Goal: Complete application form: Complete application form

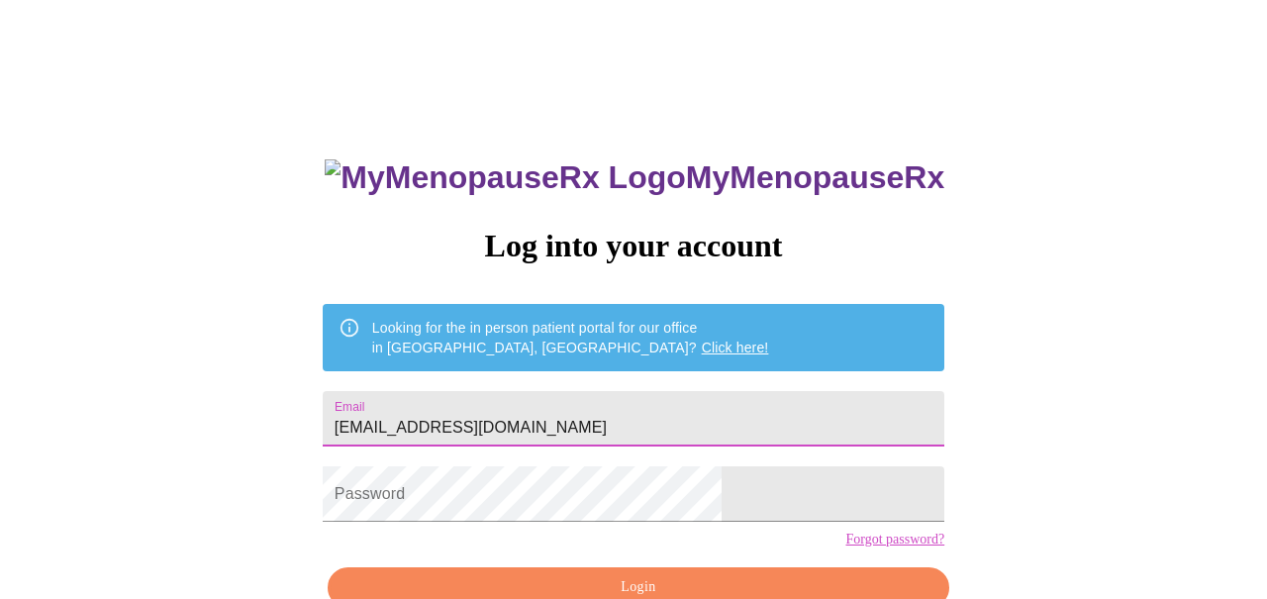
type input "[EMAIL_ADDRESS][DOMAIN_NAME]"
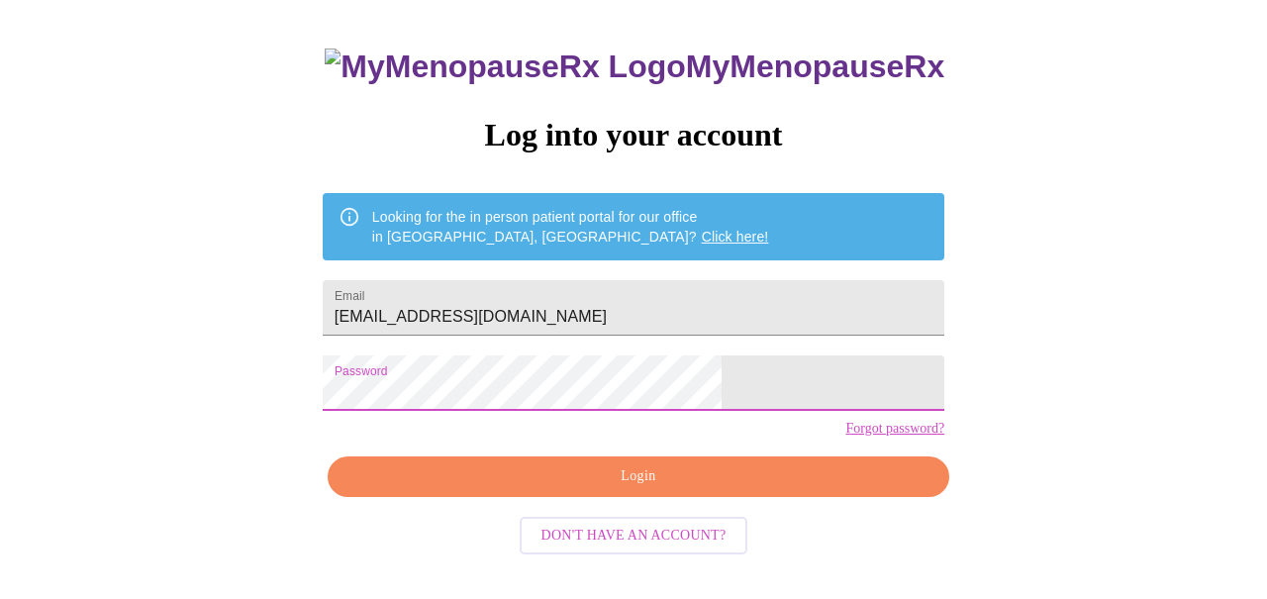
scroll to position [110, 0]
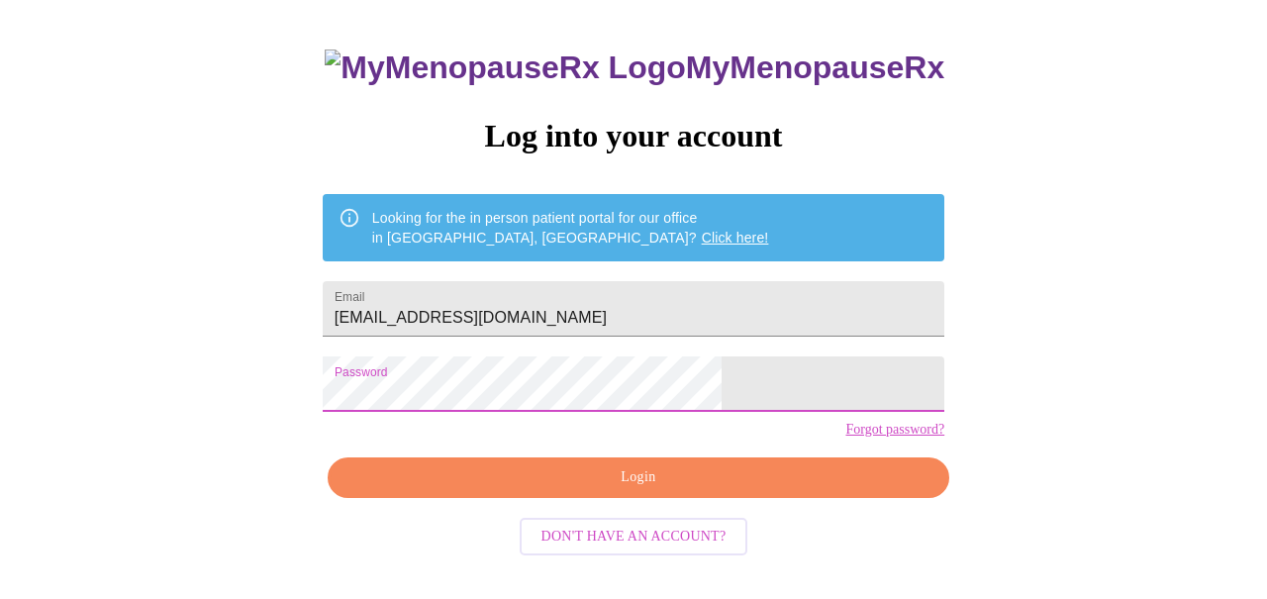
click at [500, 490] on span "Login" at bounding box center [638, 477] width 576 height 25
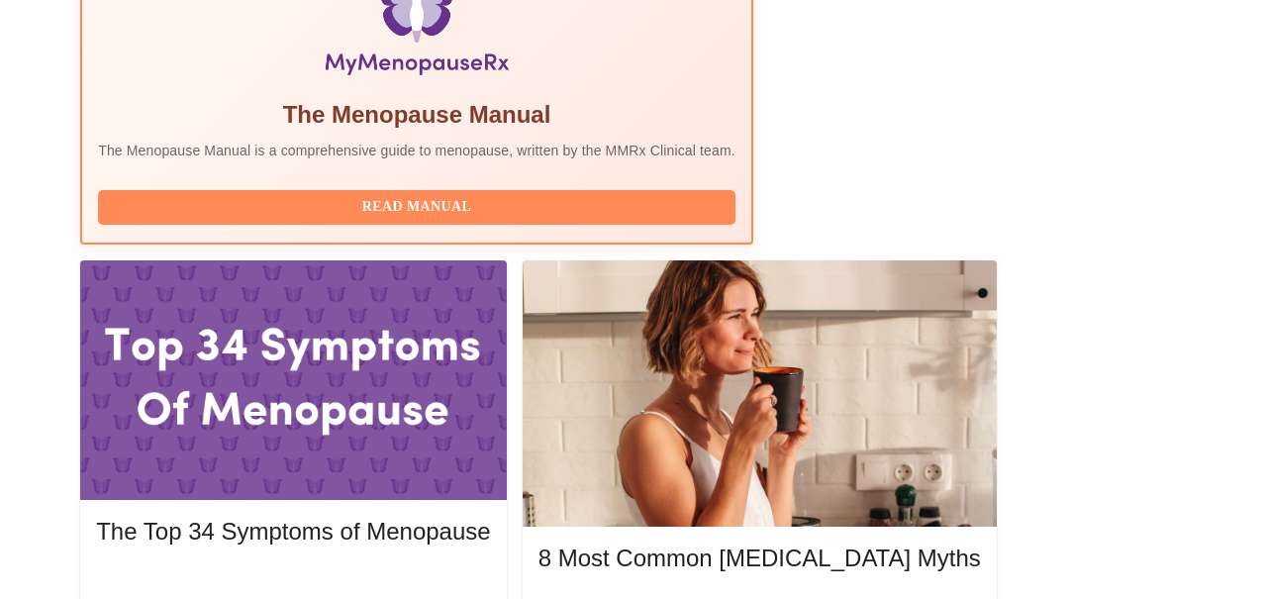
scroll to position [732, 0]
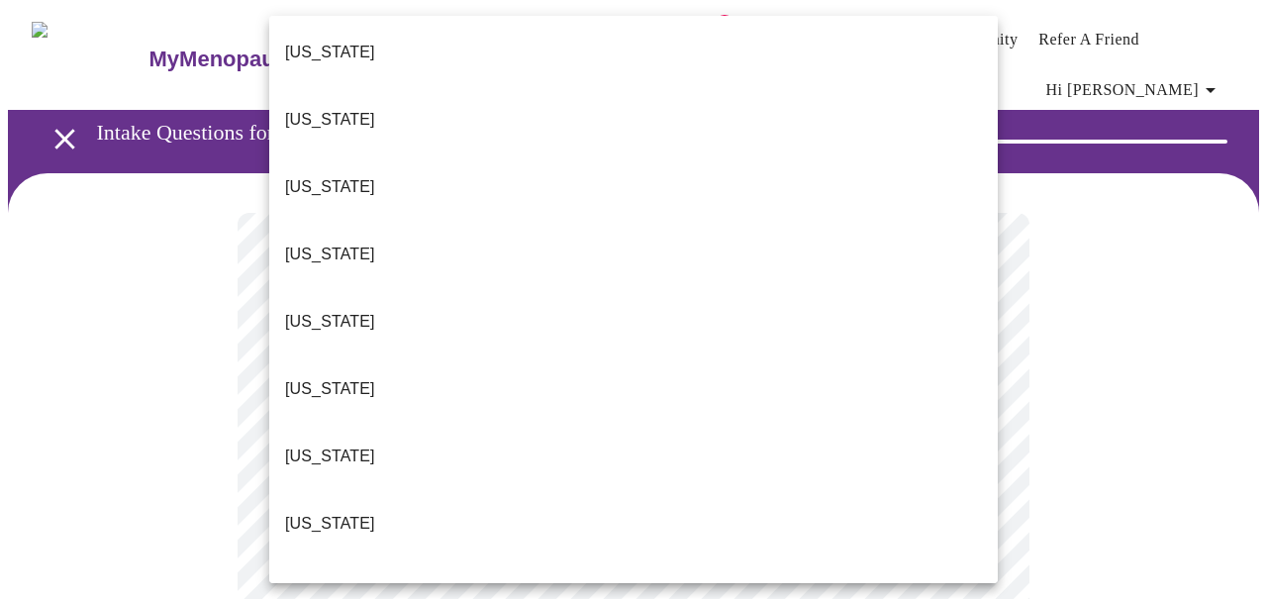
scroll to position [2022, 0]
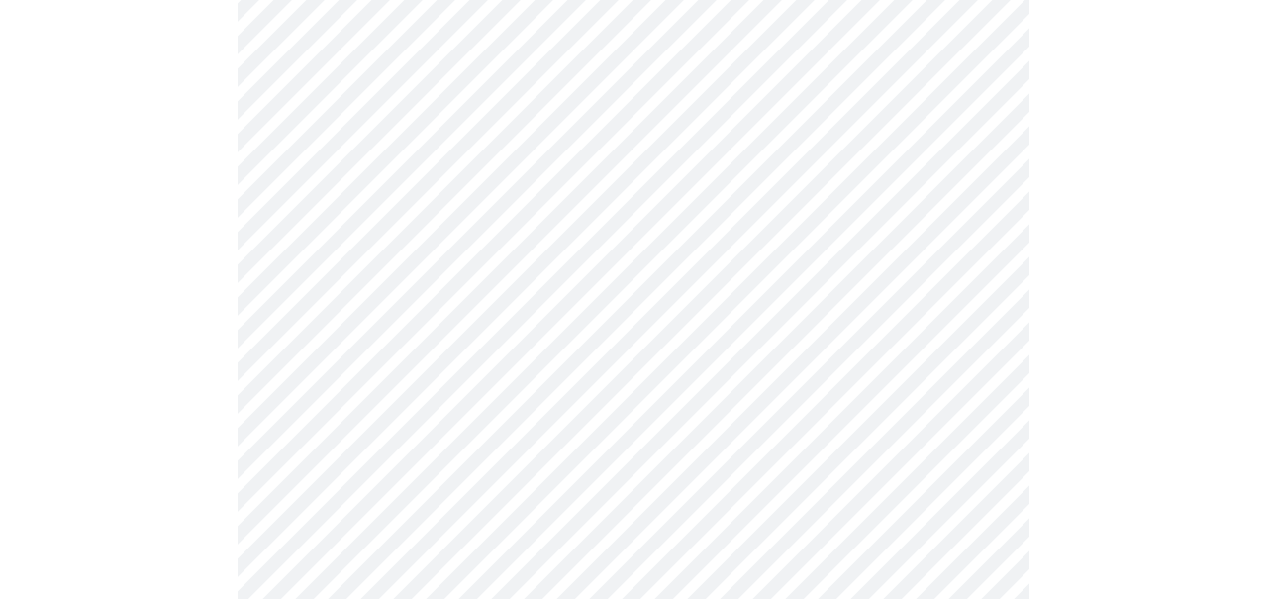
scroll to position [344, 0]
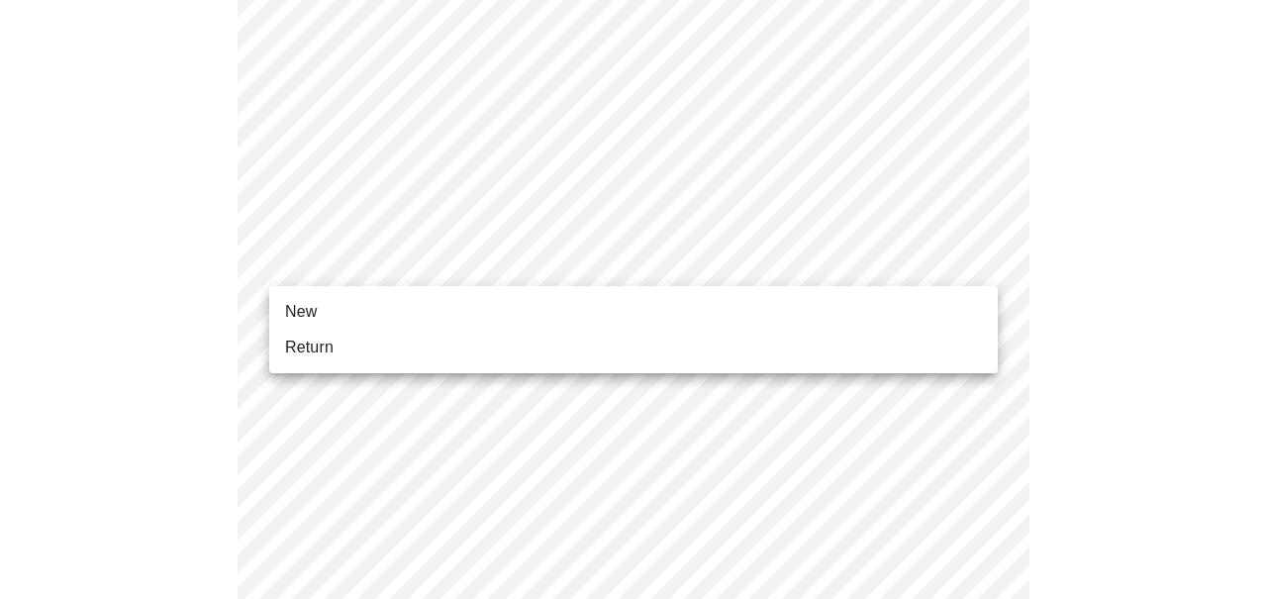
click at [616, 273] on body "MyMenopauseRx Appointments Messaging Labs 1 Uploads Medications Community Refer…" at bounding box center [633, 574] width 1251 height 1822
click at [602, 335] on li "Return" at bounding box center [633, 348] width 728 height 36
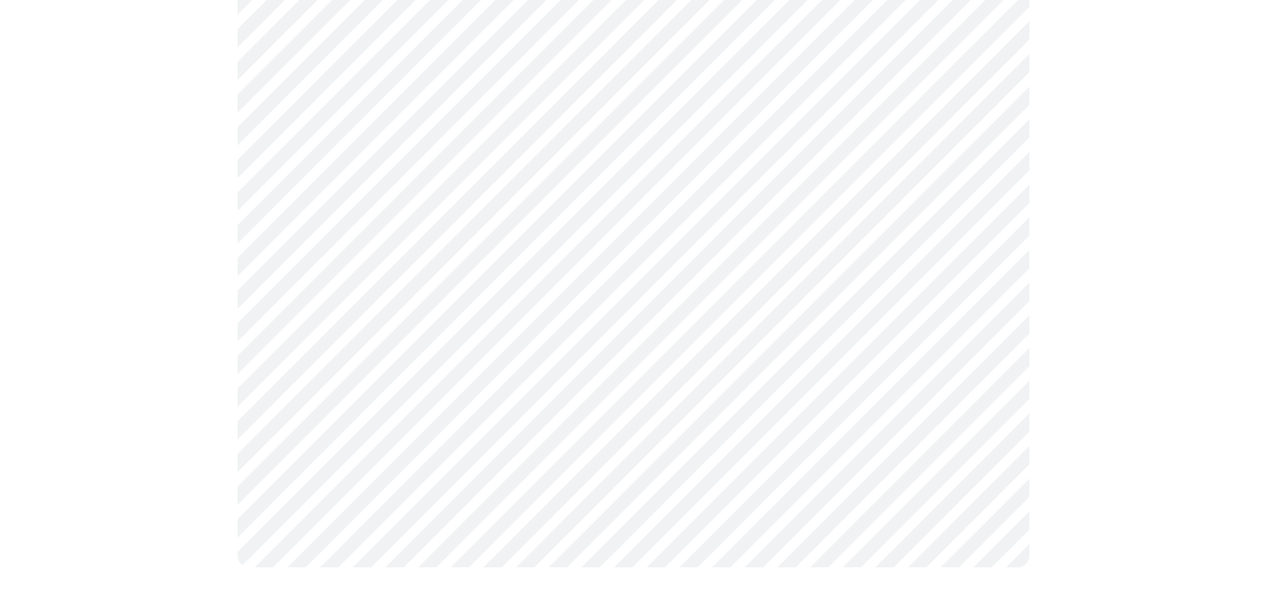
scroll to position [0, 0]
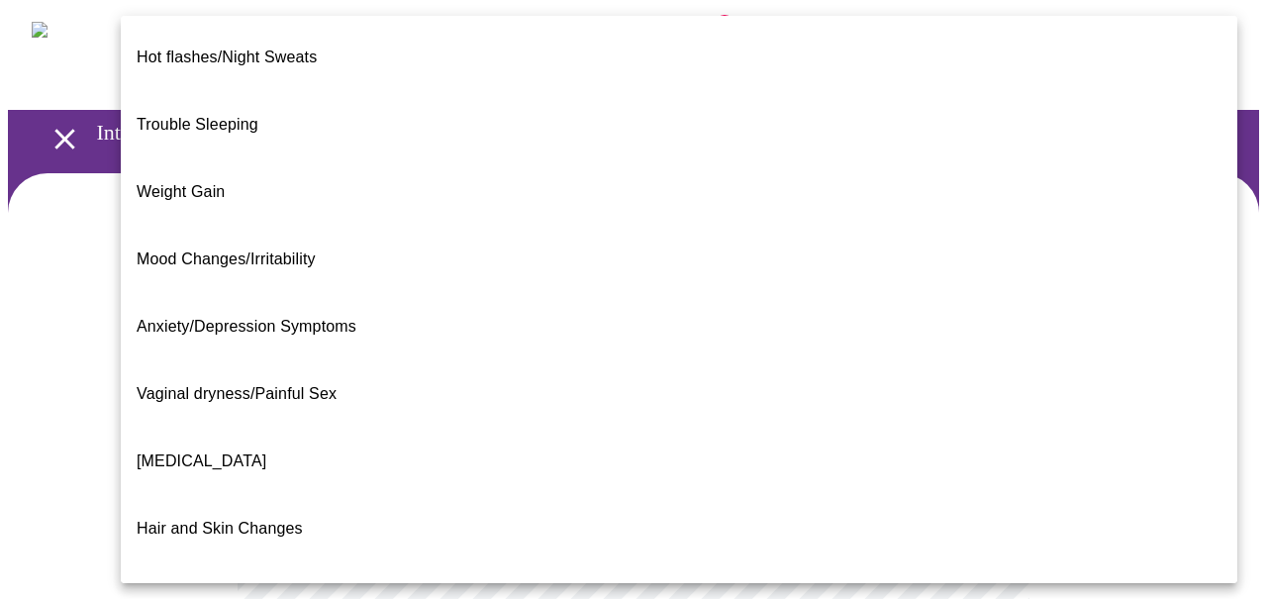
click at [594, 158] on li "Weight Gain" at bounding box center [679, 191] width 1116 height 67
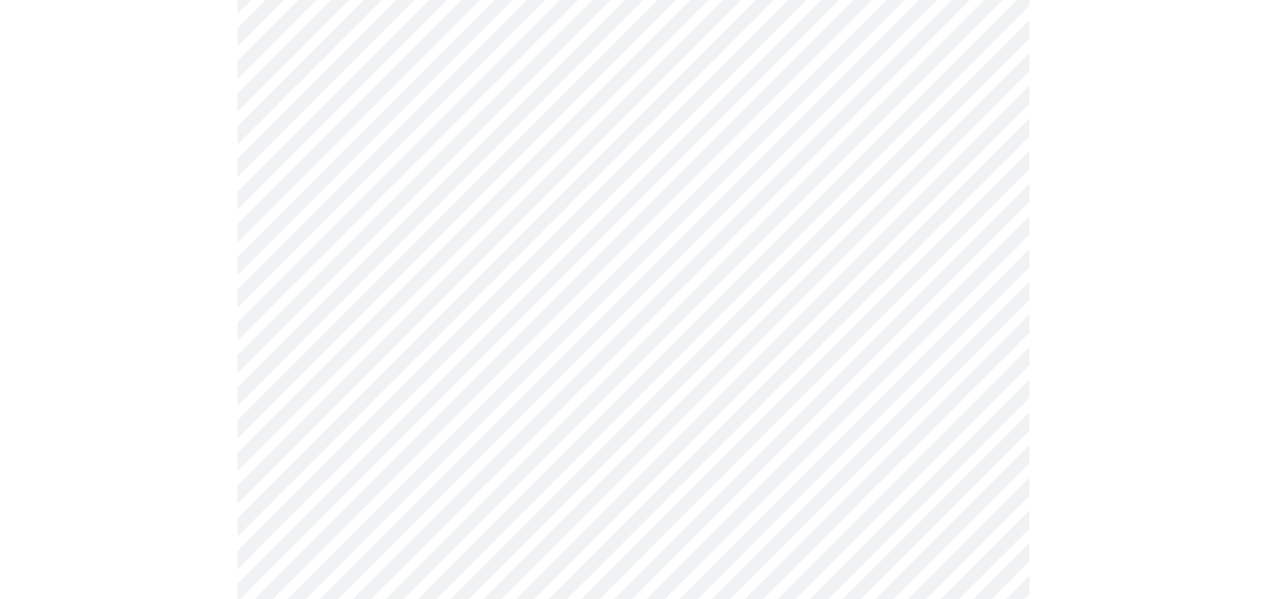
scroll to position [418, 0]
click at [553, 215] on body "MyMenopauseRx Appointments Messaging Labs 1 Uploads Medications Community Refer…" at bounding box center [633, 192] width 1251 height 1204
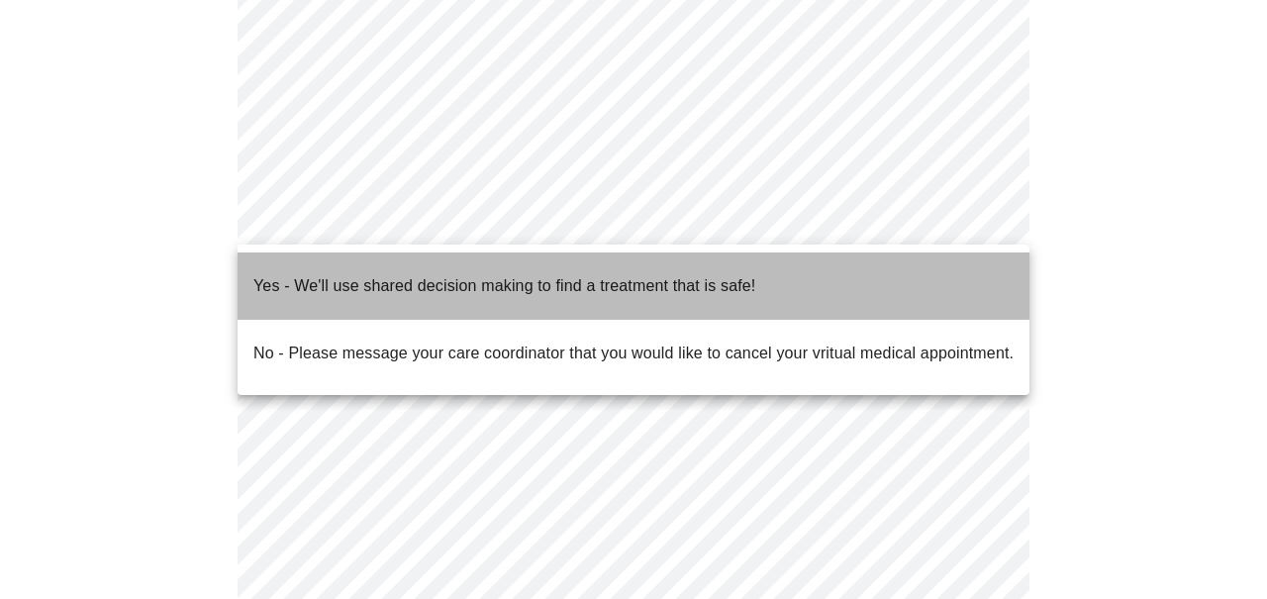
click at [543, 274] on p "Yes - We'll use shared decision making to find a treatment that is safe!" at bounding box center [504, 286] width 502 height 24
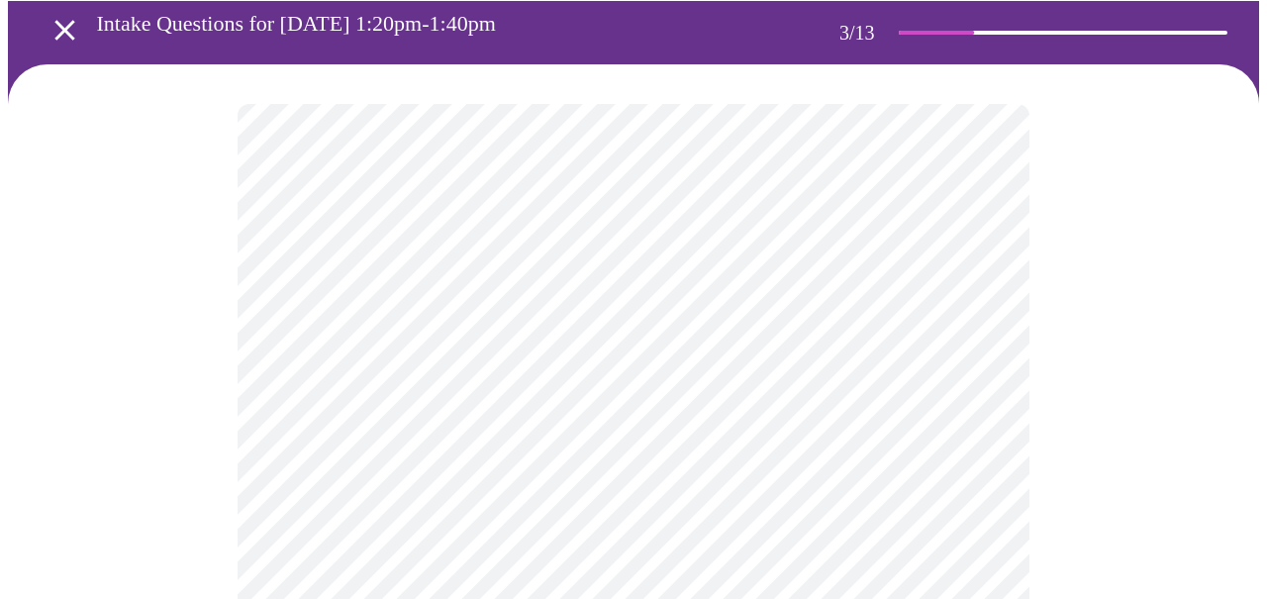
scroll to position [113, 0]
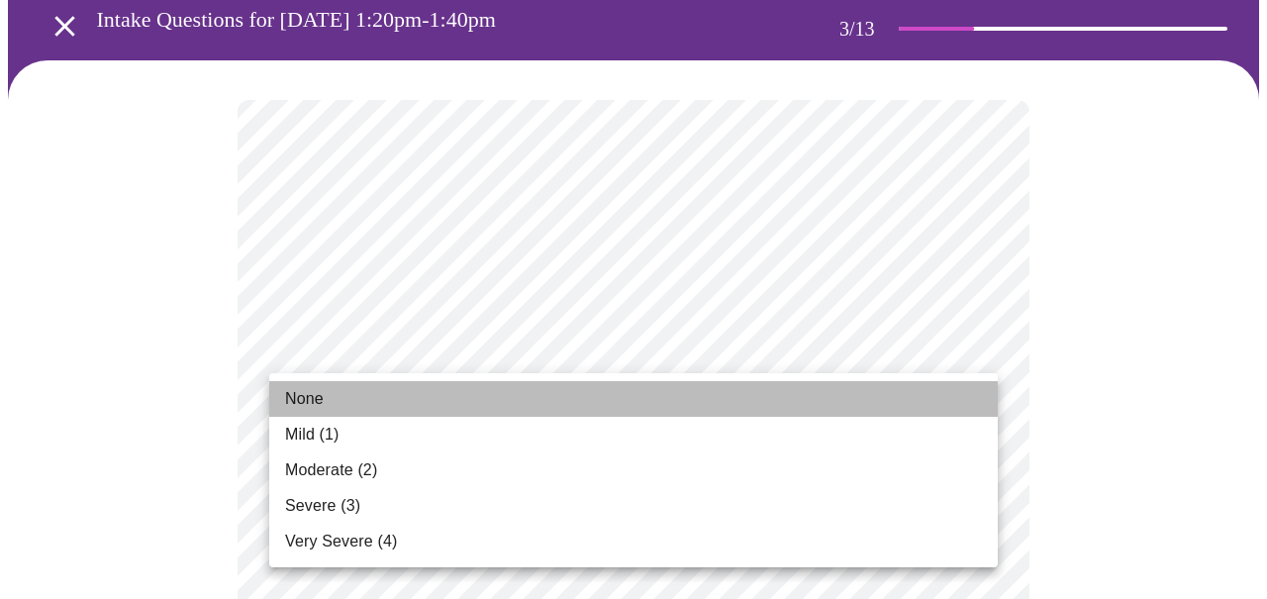
click at [853, 395] on li "None" at bounding box center [633, 399] width 728 height 36
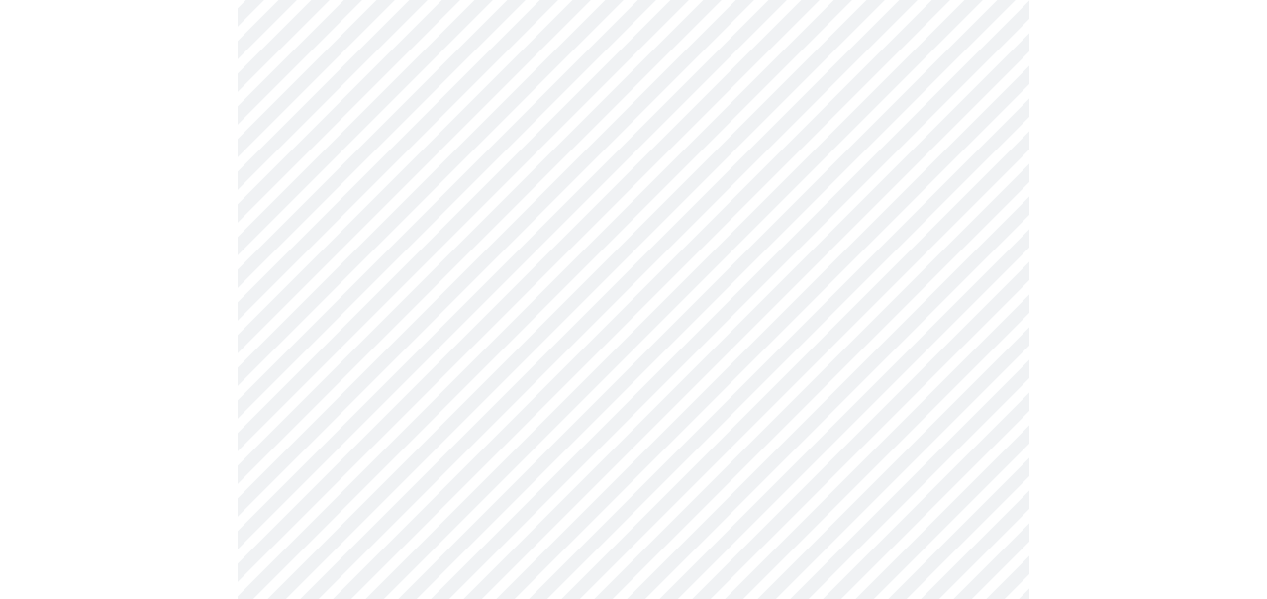
scroll to position [413, 0]
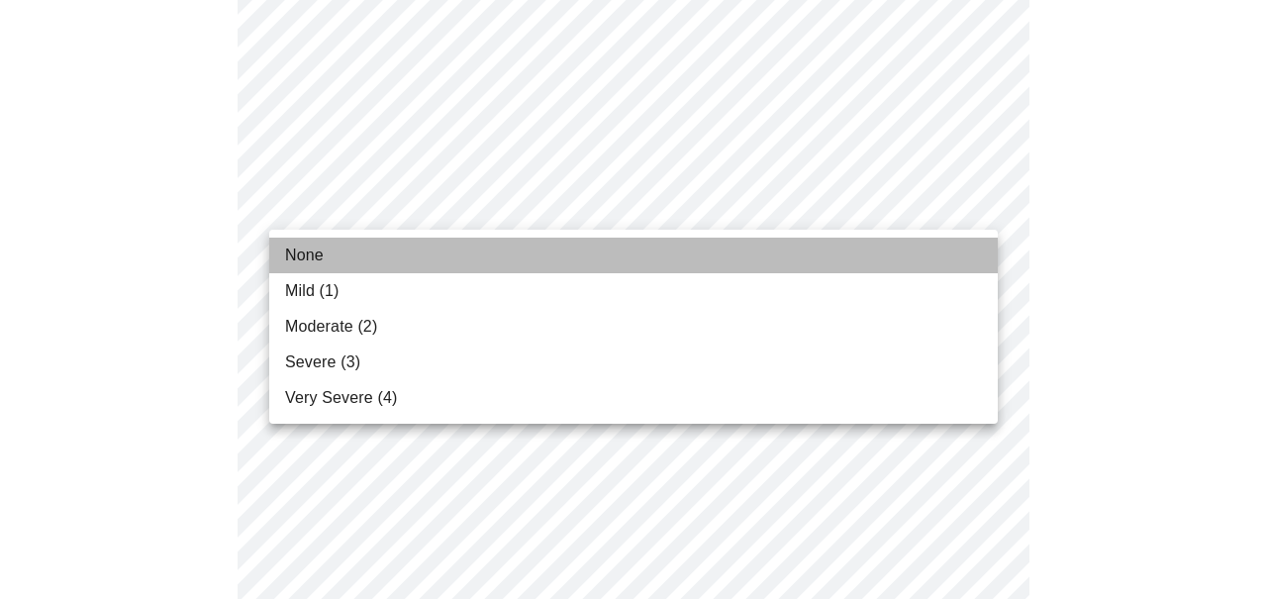
click at [835, 248] on li "None" at bounding box center [633, 256] width 728 height 36
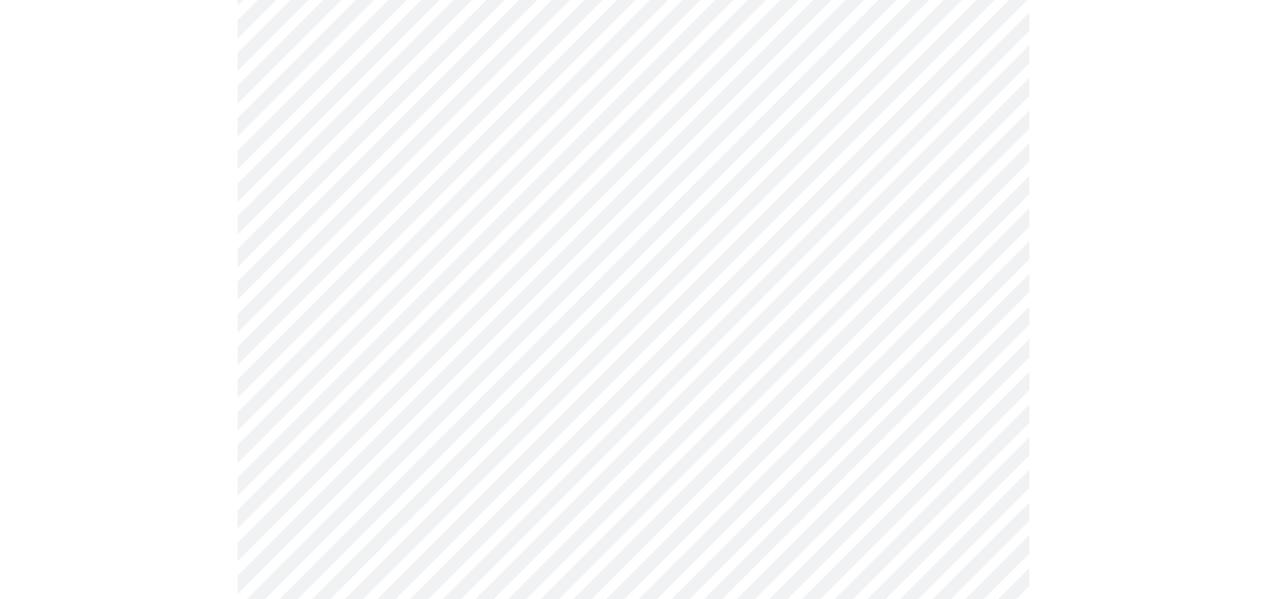
scroll to position [633, 0]
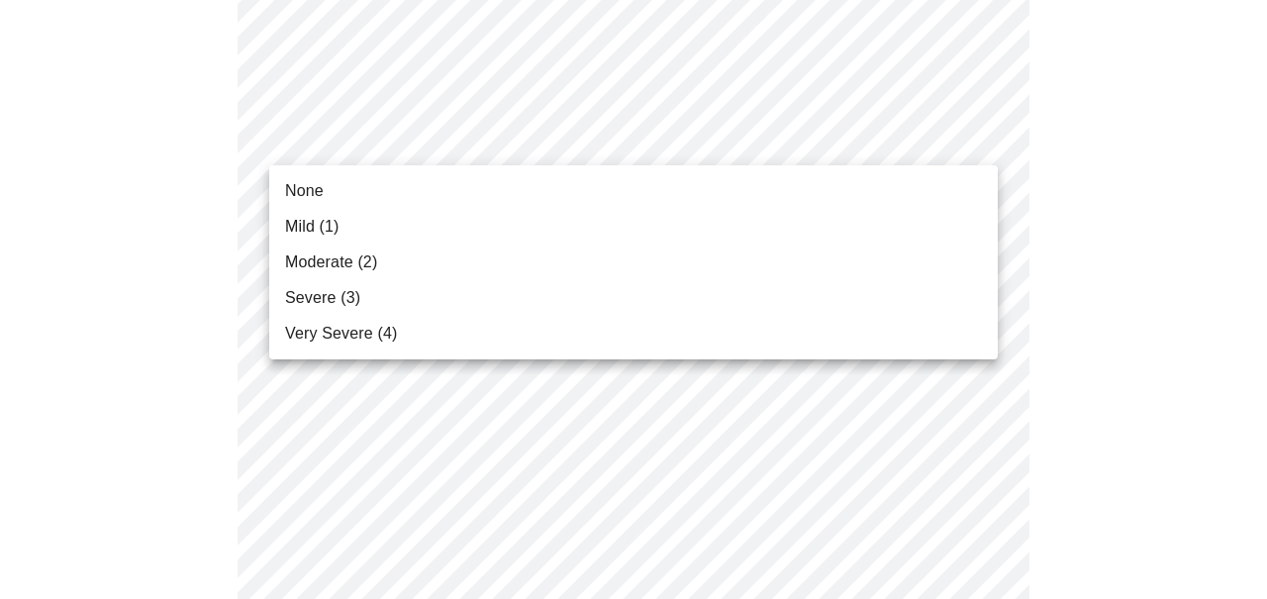
click at [779, 260] on li "Moderate (2)" at bounding box center [633, 262] width 728 height 36
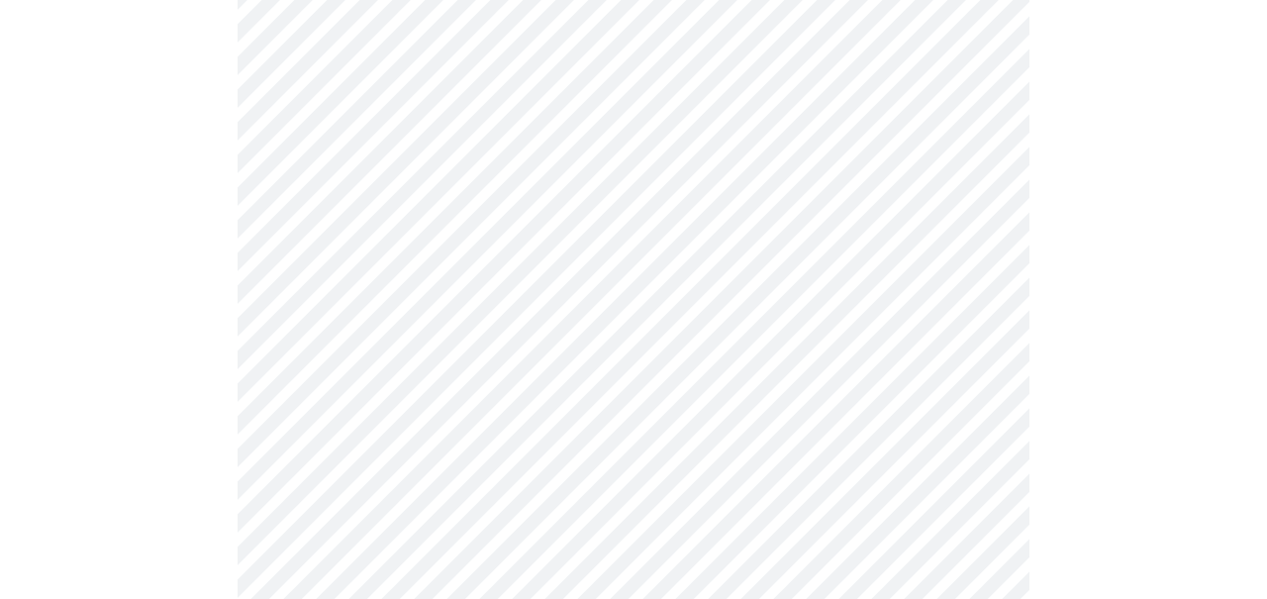
scroll to position [826, 0]
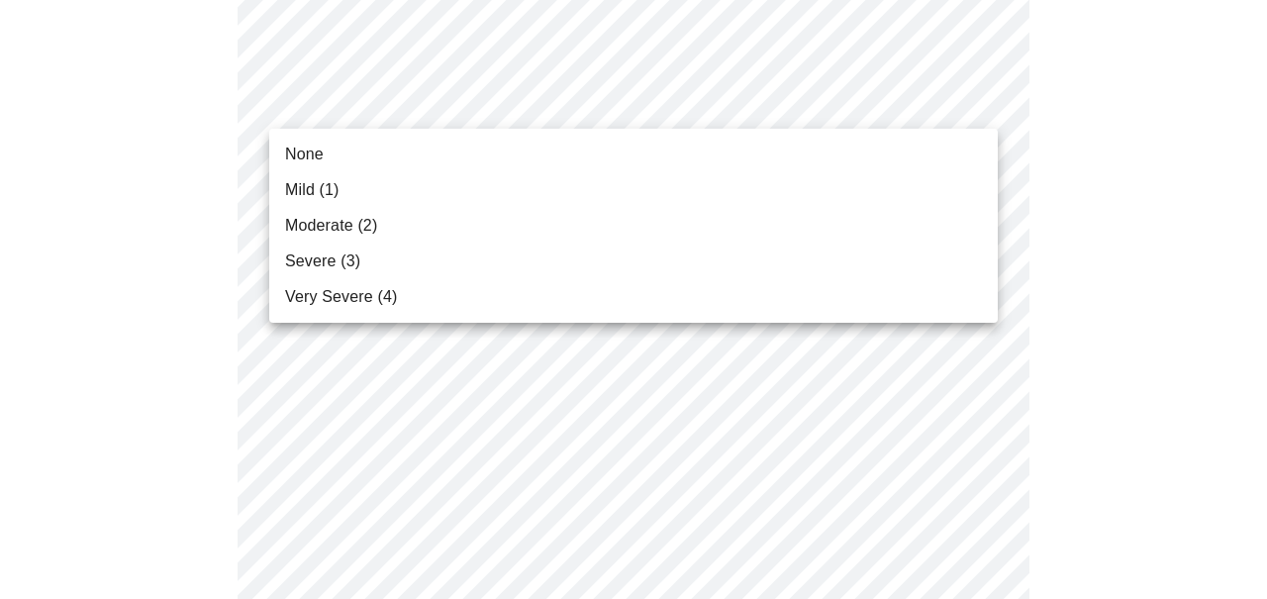
click at [774, 115] on body "MyMenopauseRx Appointments Messaging Labs 1 Uploads Medications Community Refer…" at bounding box center [633, 465] width 1251 height 2569
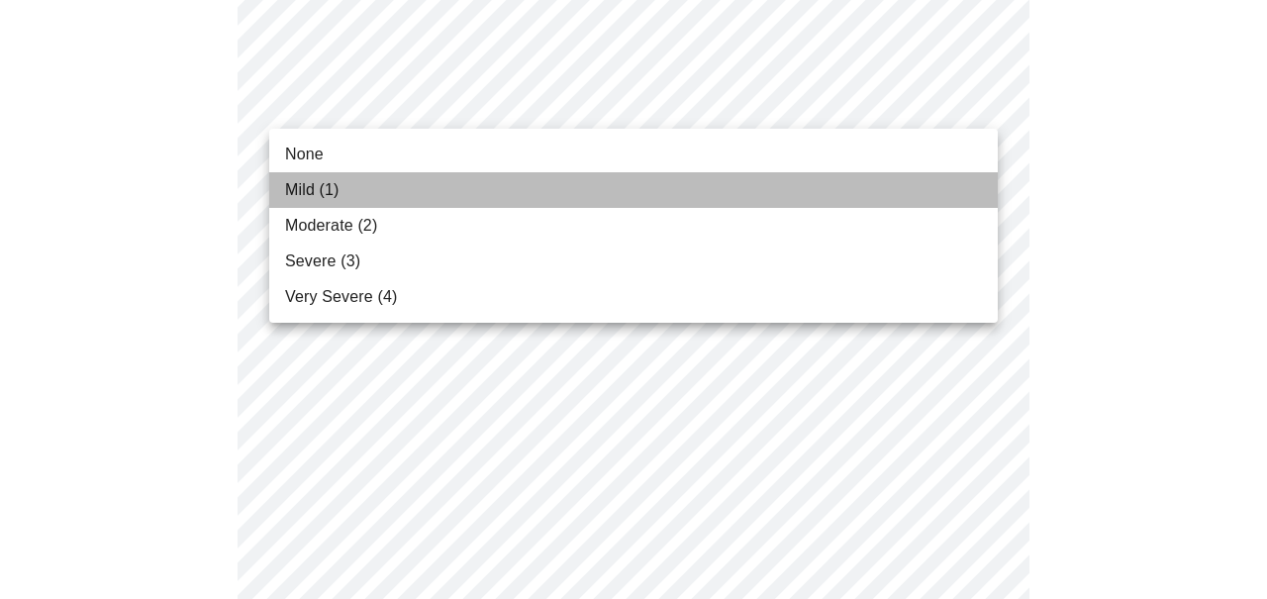
click at [705, 184] on li "Mild (1)" at bounding box center [633, 190] width 728 height 36
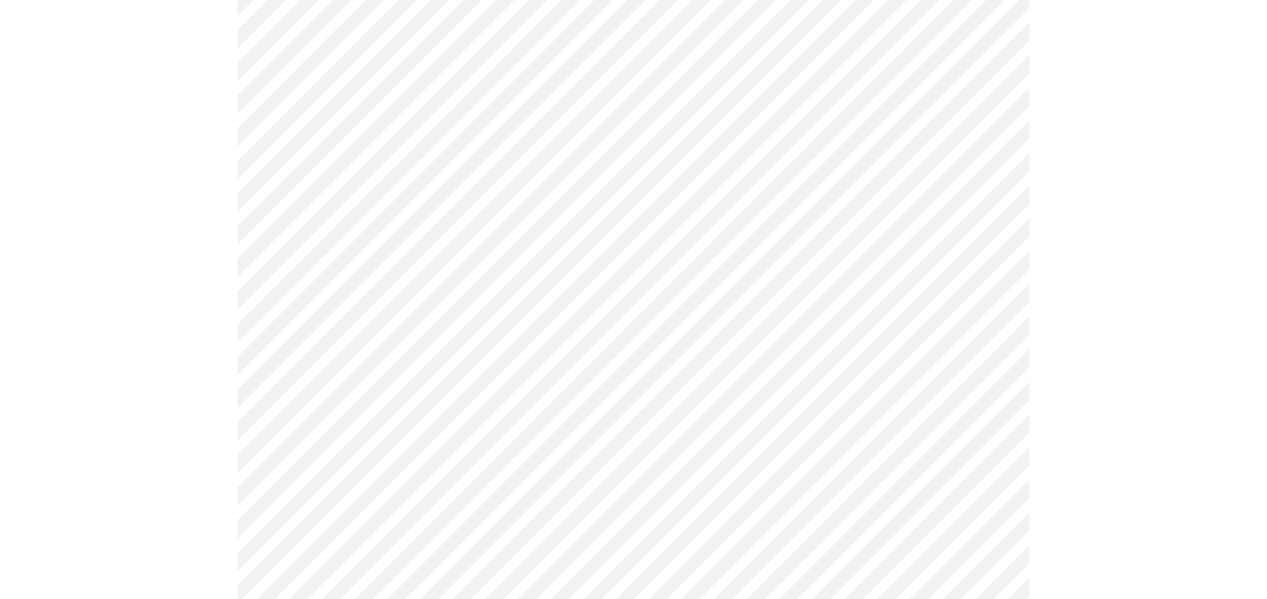
scroll to position [843, 0]
click at [699, 211] on body "MyMenopauseRx Appointments Messaging Labs 1 Uploads Medications Community Refer…" at bounding box center [633, 436] width 1251 height 2543
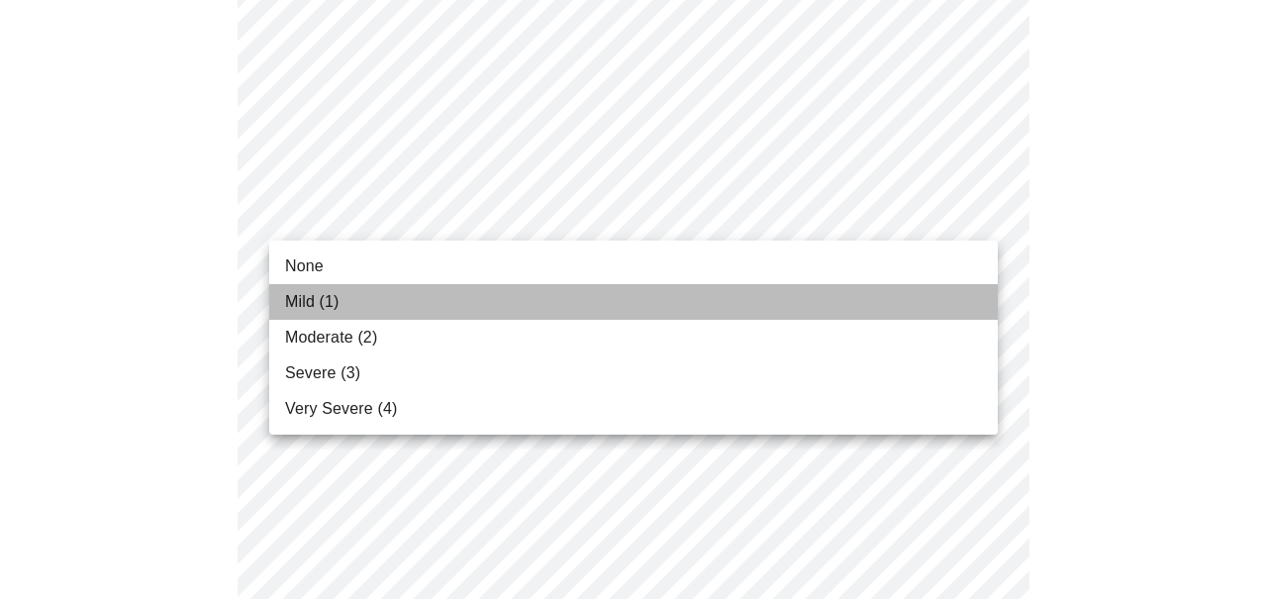
click at [653, 289] on li "Mild (1)" at bounding box center [633, 302] width 728 height 36
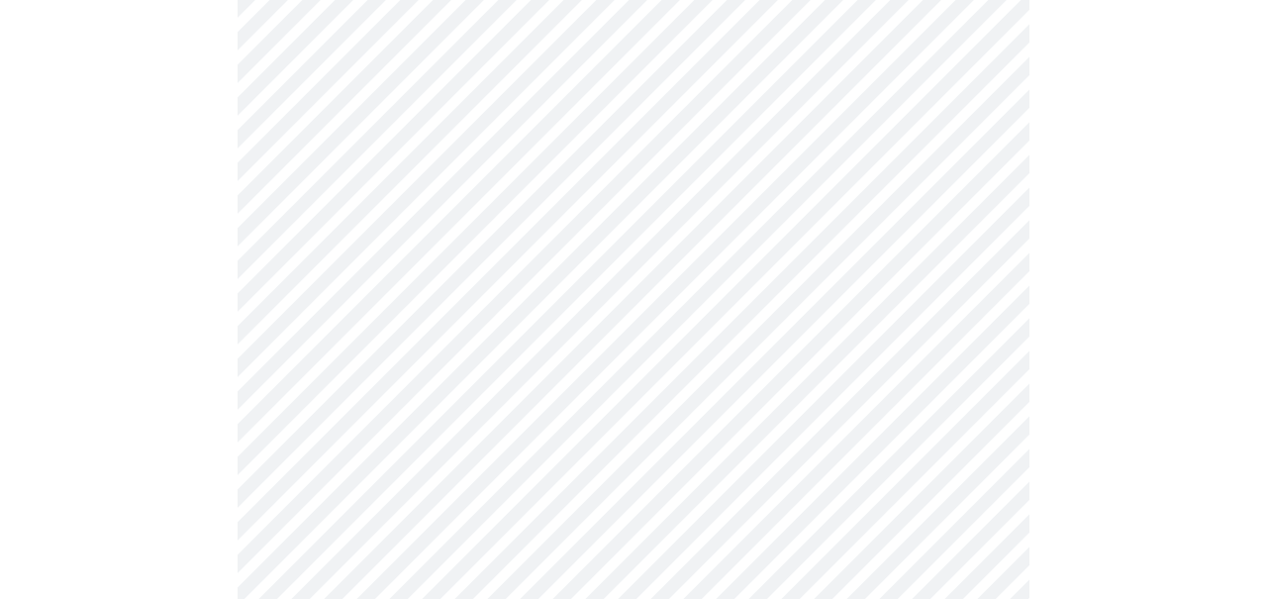
scroll to position [934, 0]
click at [660, 263] on body "MyMenopauseRx Appointments Messaging Labs 1 Uploads Medications Community Refer…" at bounding box center [633, 332] width 1251 height 2516
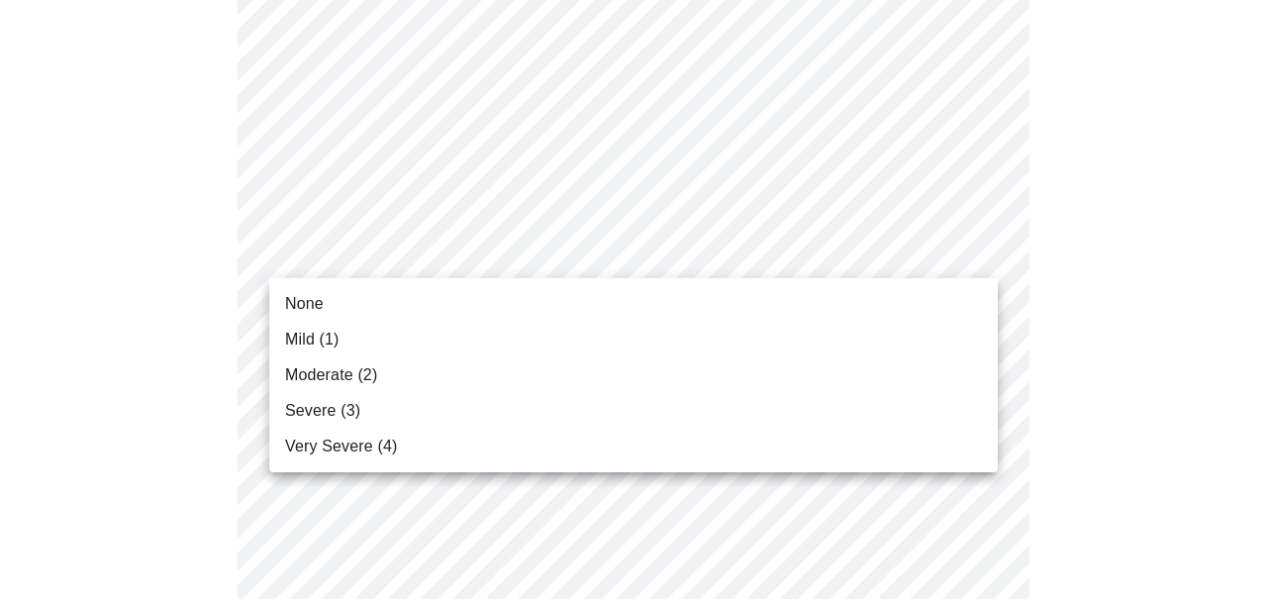
drag, startPoint x: 623, startPoint y: 353, endPoint x: 603, endPoint y: 387, distance: 39.0
click at [603, 387] on ul "None Mild (1) Moderate (2) Severe (3) Very Severe (4)" at bounding box center [633, 375] width 728 height 194
click at [603, 387] on li "Moderate (2)" at bounding box center [633, 375] width 728 height 36
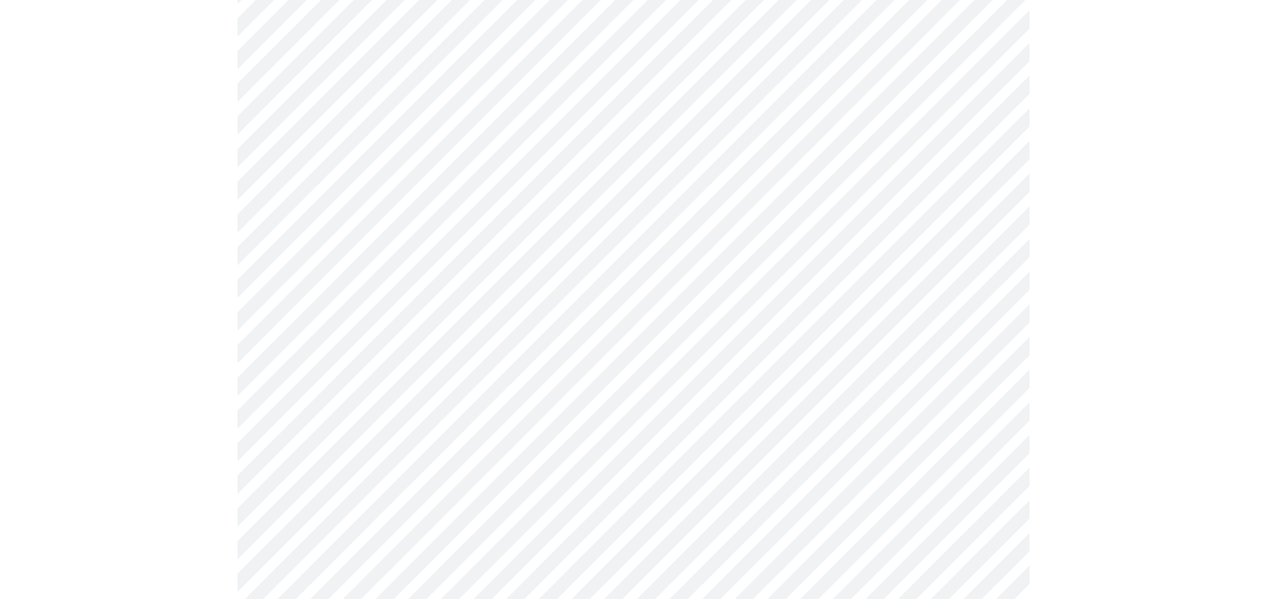
scroll to position [1027, 0]
click at [598, 316] on body "MyMenopauseRx Appointments Messaging Labs 1 Uploads Medications Community Refer…" at bounding box center [633, 225] width 1251 height 2489
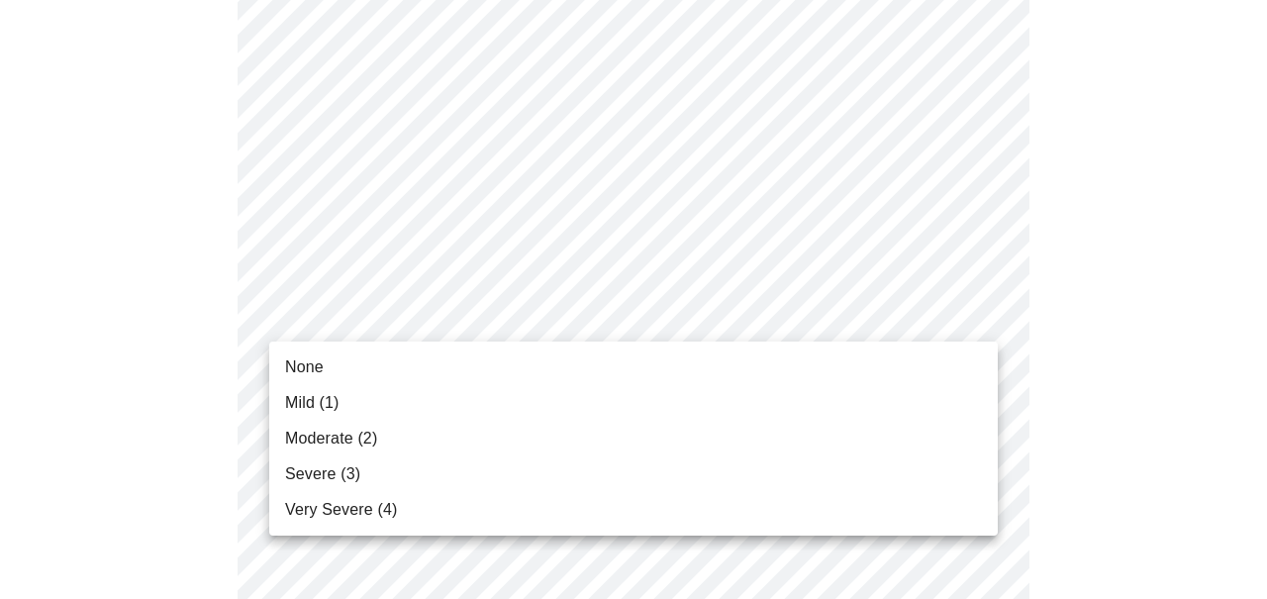
click at [532, 424] on li "Moderate (2)" at bounding box center [633, 439] width 728 height 36
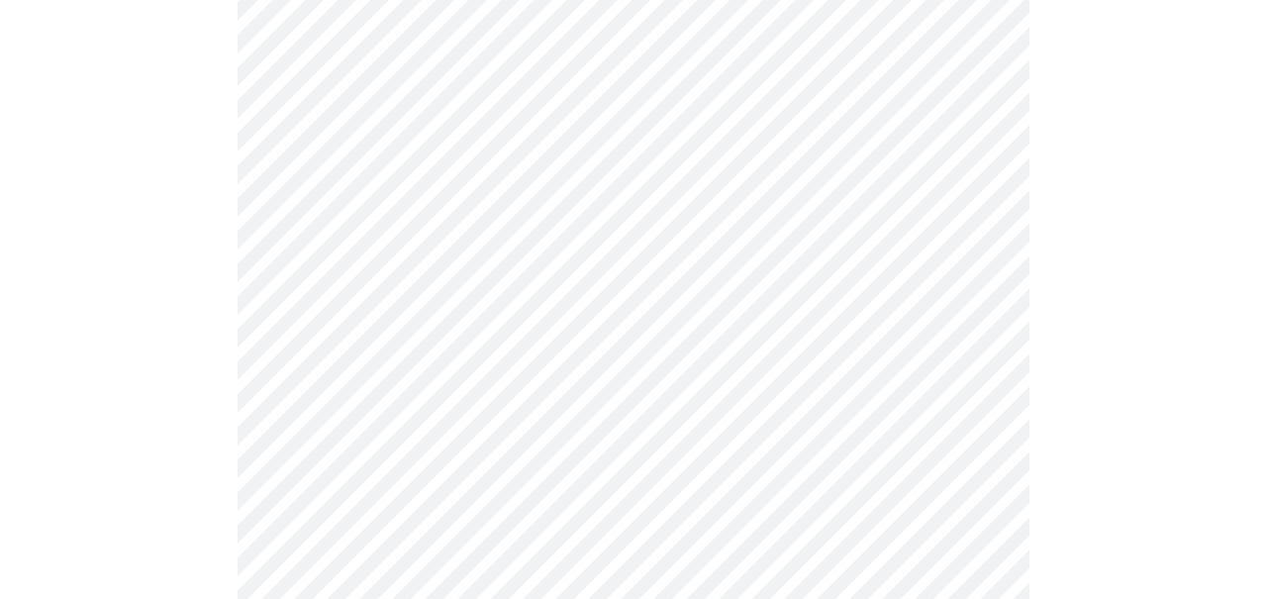
click at [529, 325] on body "MyMenopauseRx Appointments Messaging Labs 1 Uploads Medications Community Refer…" at bounding box center [633, 212] width 1251 height 2463
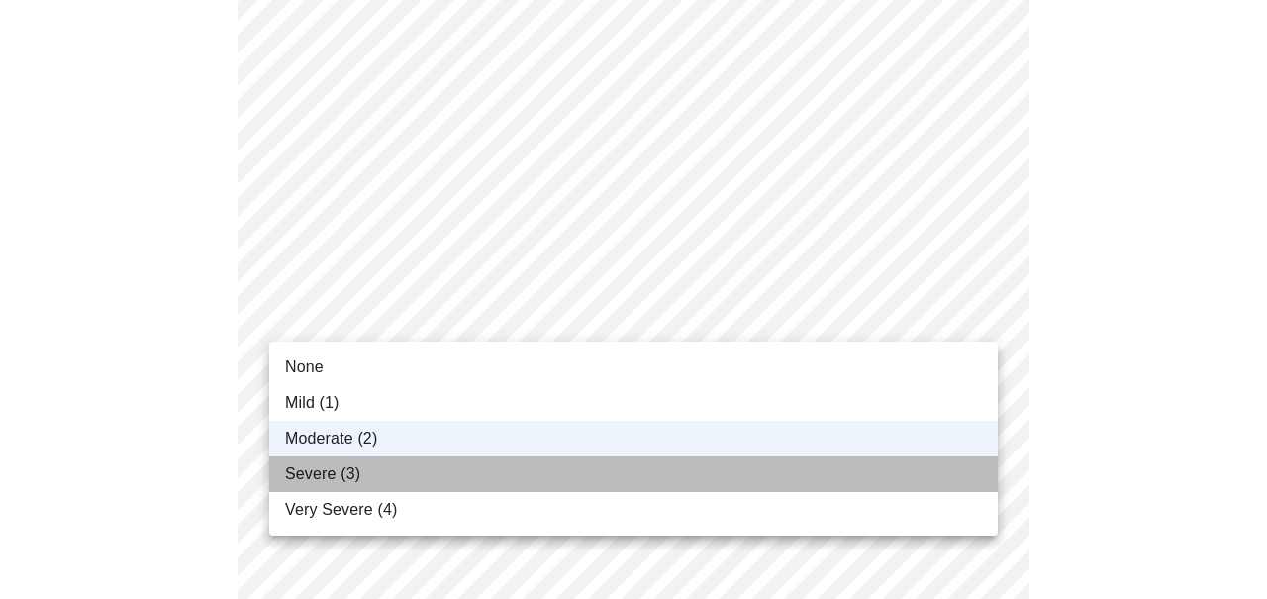
click at [483, 477] on li "Severe (3)" at bounding box center [633, 474] width 728 height 36
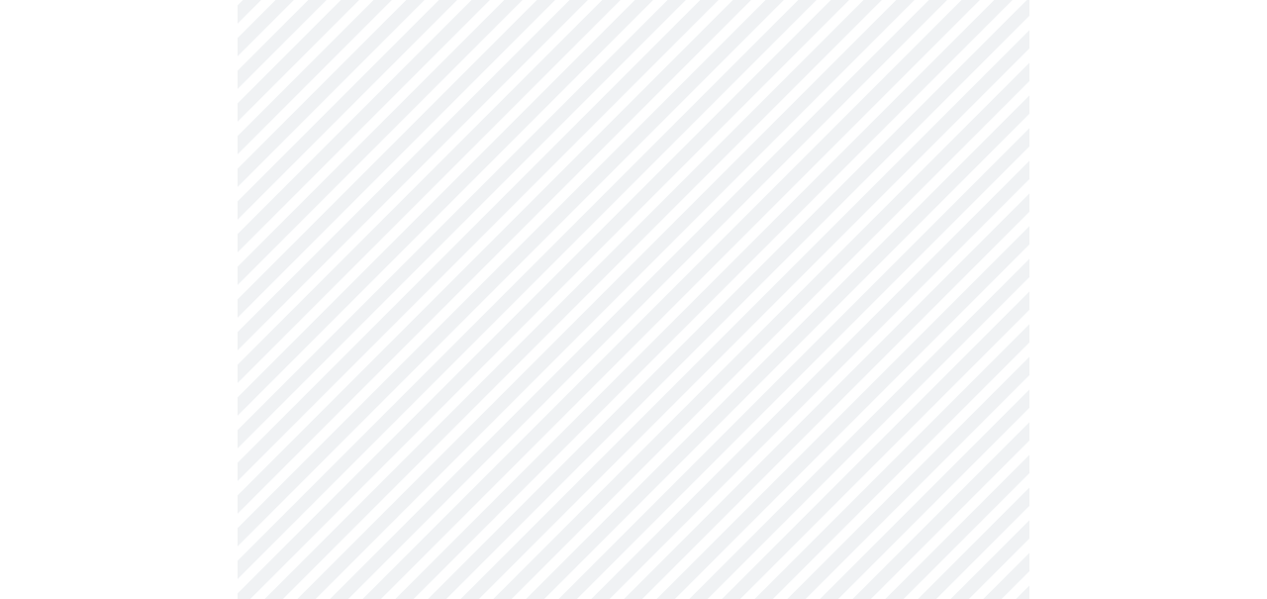
scroll to position [1188, 0]
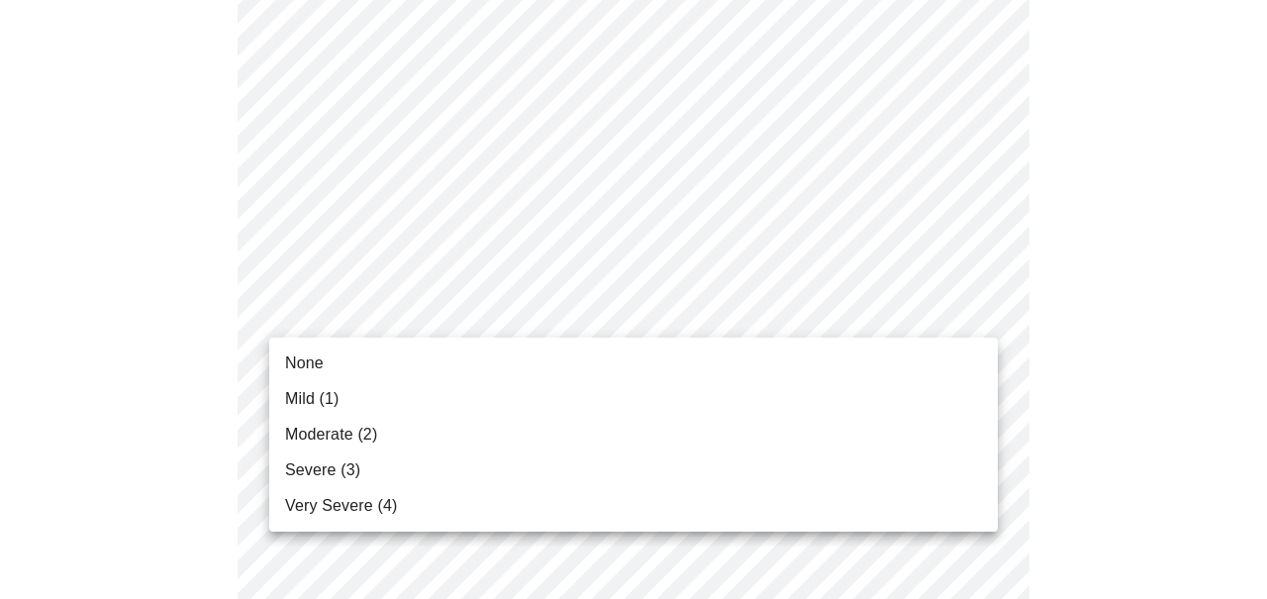
click at [515, 322] on body "MyMenopauseRx Appointments Messaging Labs 1 Uploads Medications Community Refer…" at bounding box center [633, 51] width 1251 height 2463
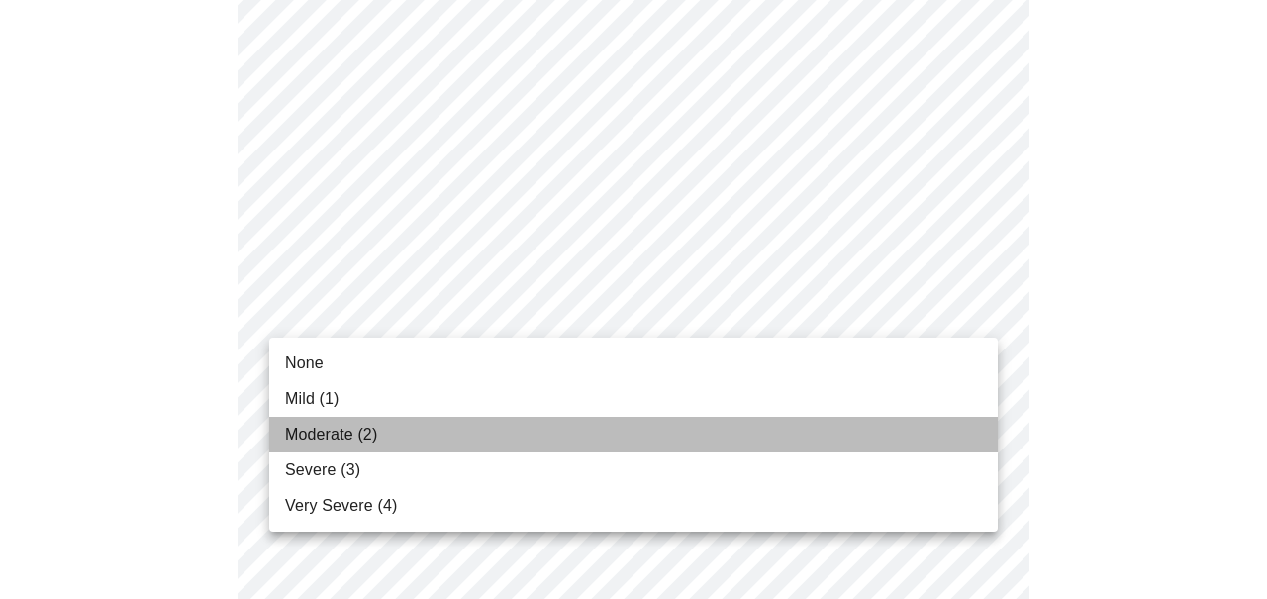
click at [501, 421] on li "Moderate (2)" at bounding box center [633, 435] width 728 height 36
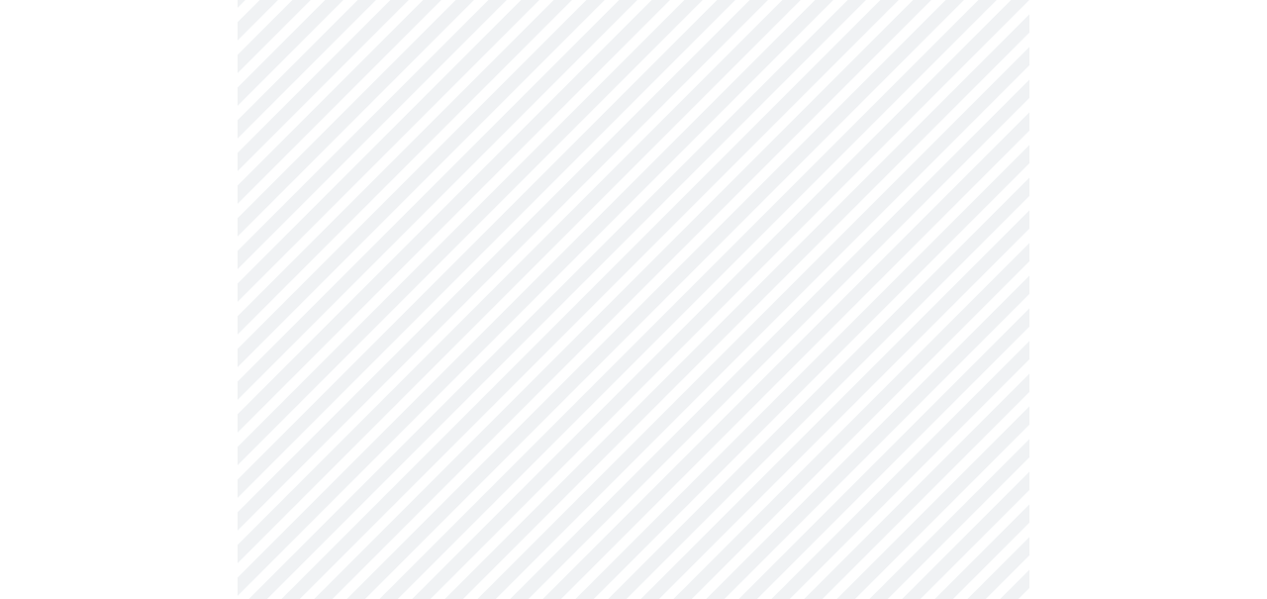
scroll to position [1312, 0]
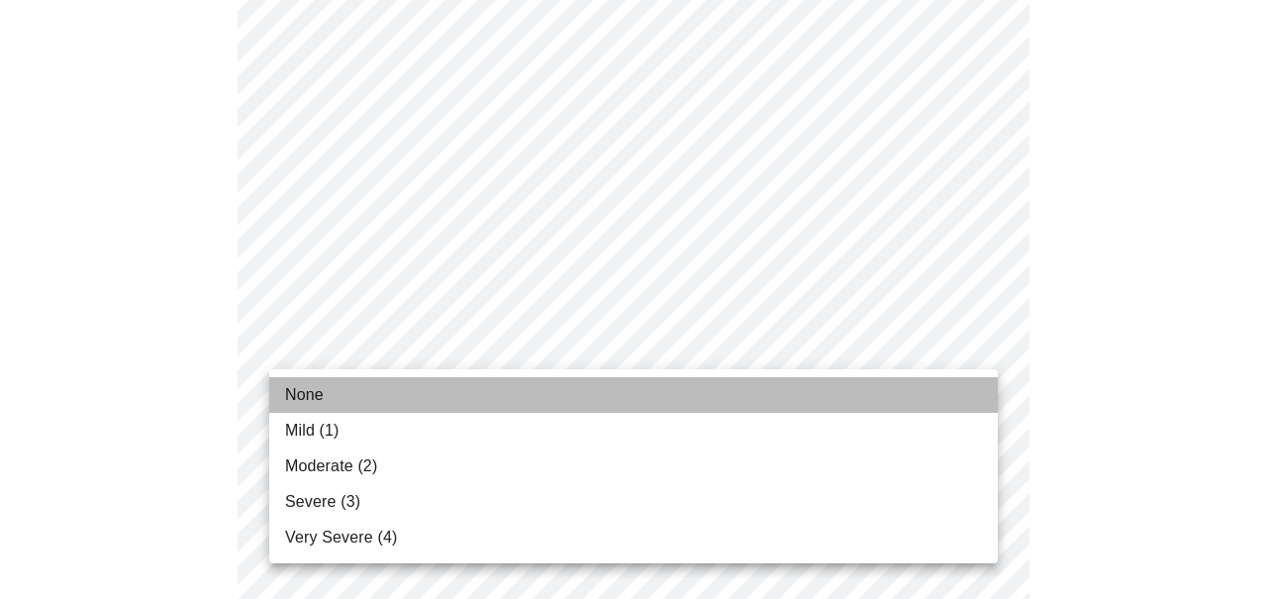
click at [496, 388] on li "None" at bounding box center [633, 395] width 728 height 36
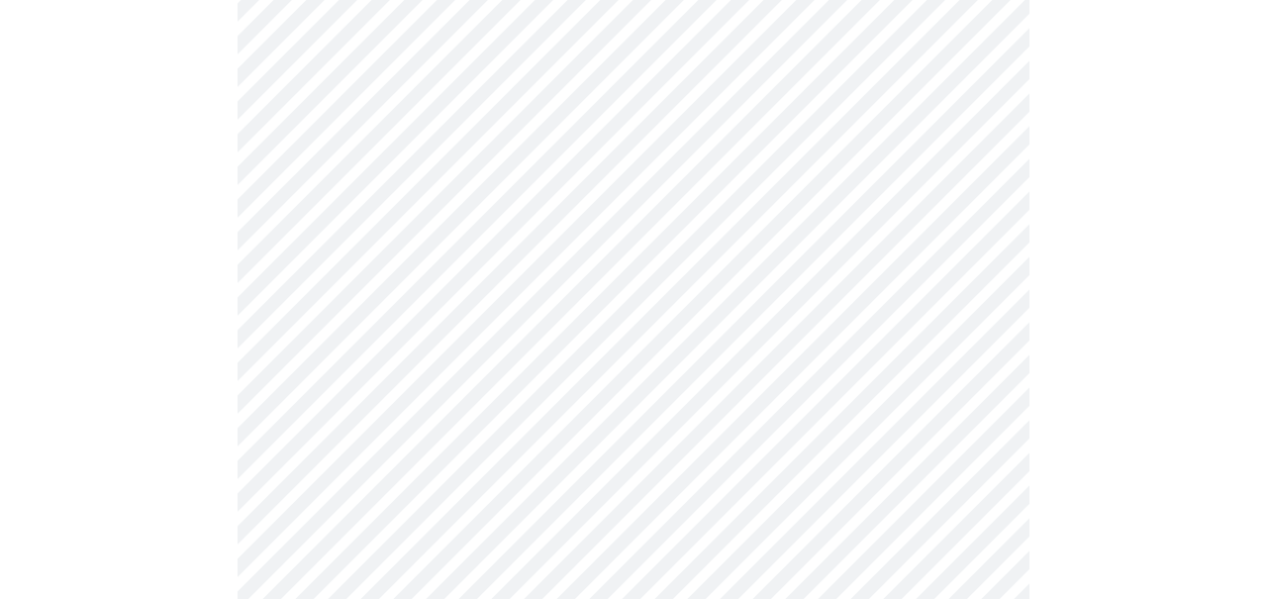
scroll to position [1465, 0]
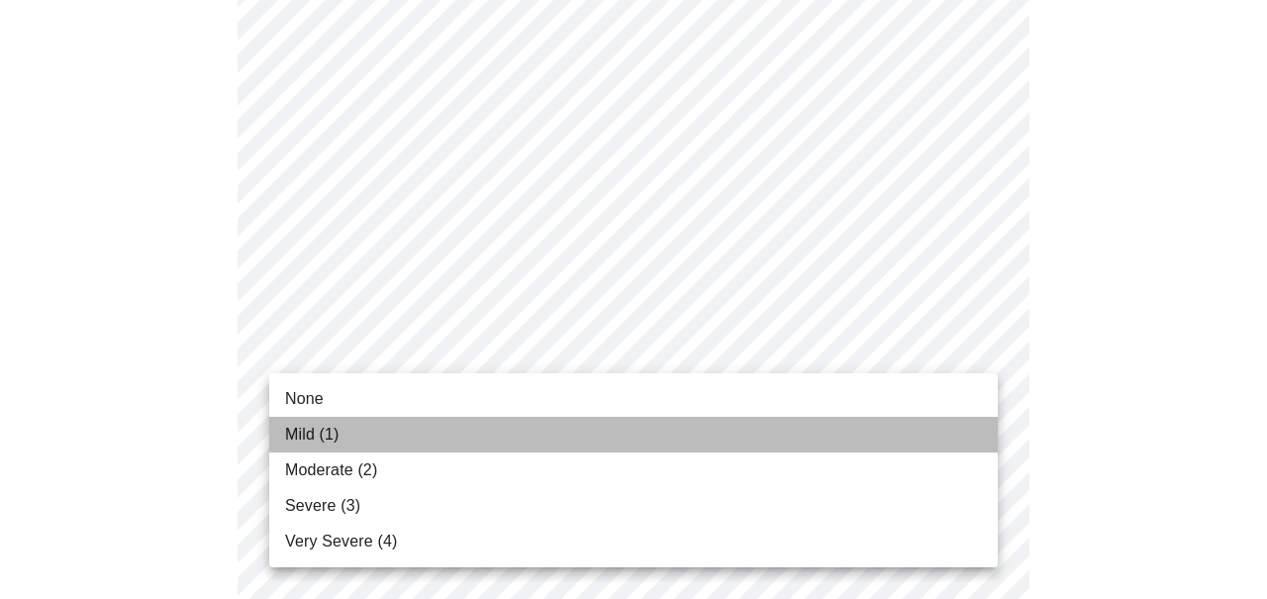
click at [468, 428] on li "Mild (1)" at bounding box center [633, 435] width 728 height 36
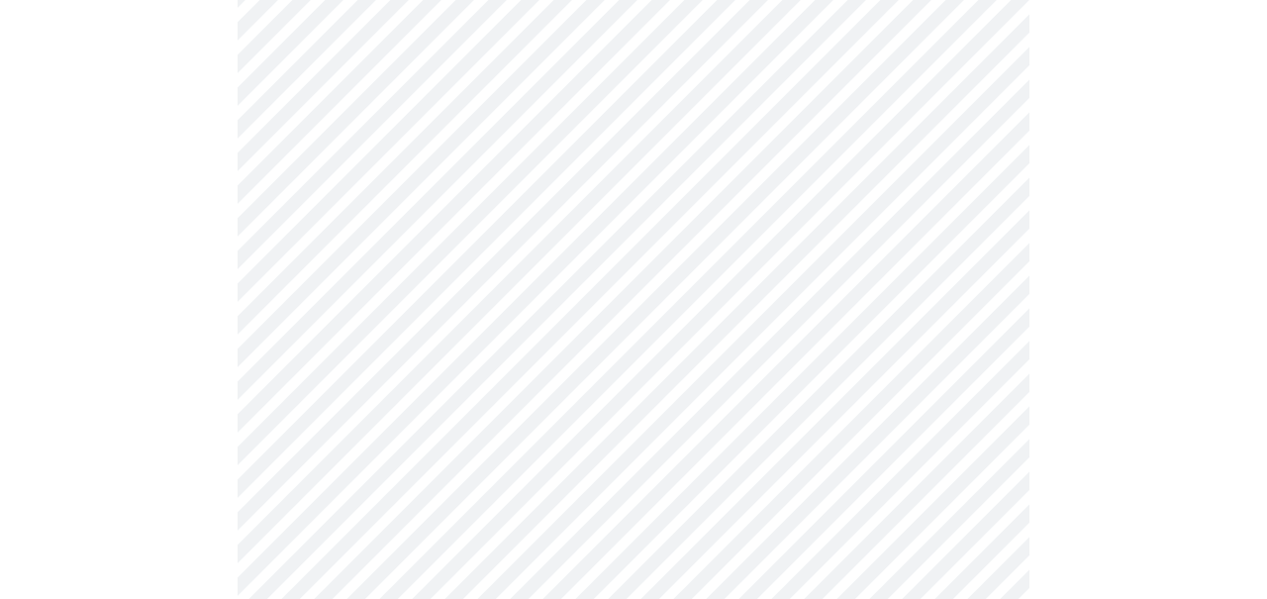
scroll to position [1636, 0]
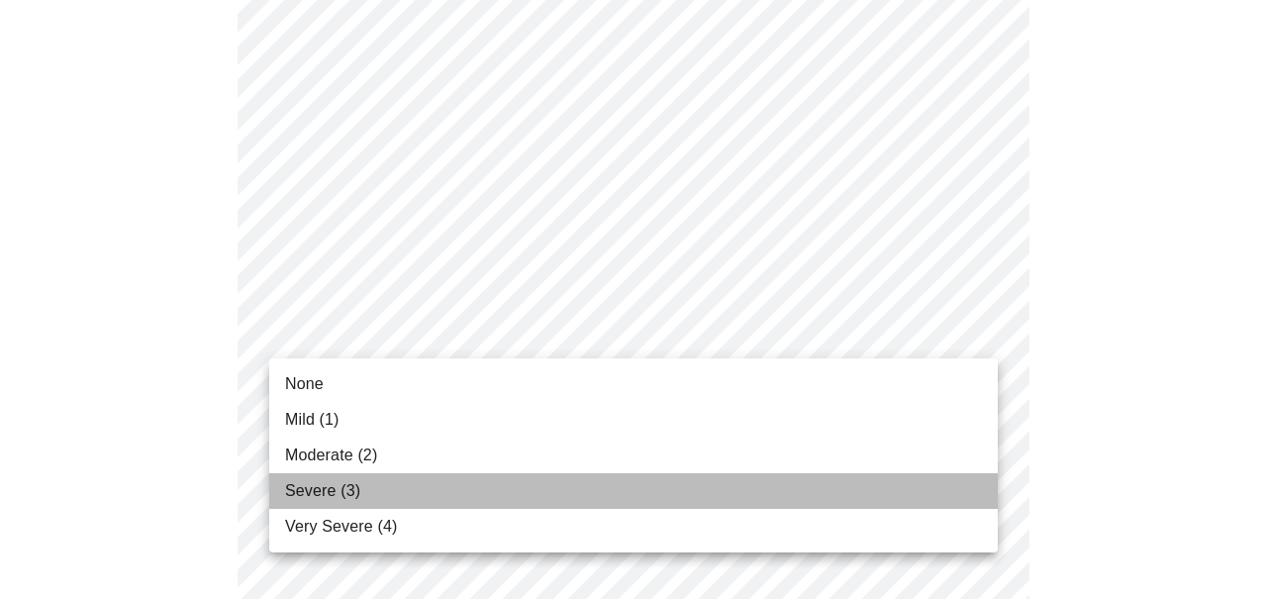
click at [468, 473] on li "Severe (3)" at bounding box center [633, 491] width 728 height 36
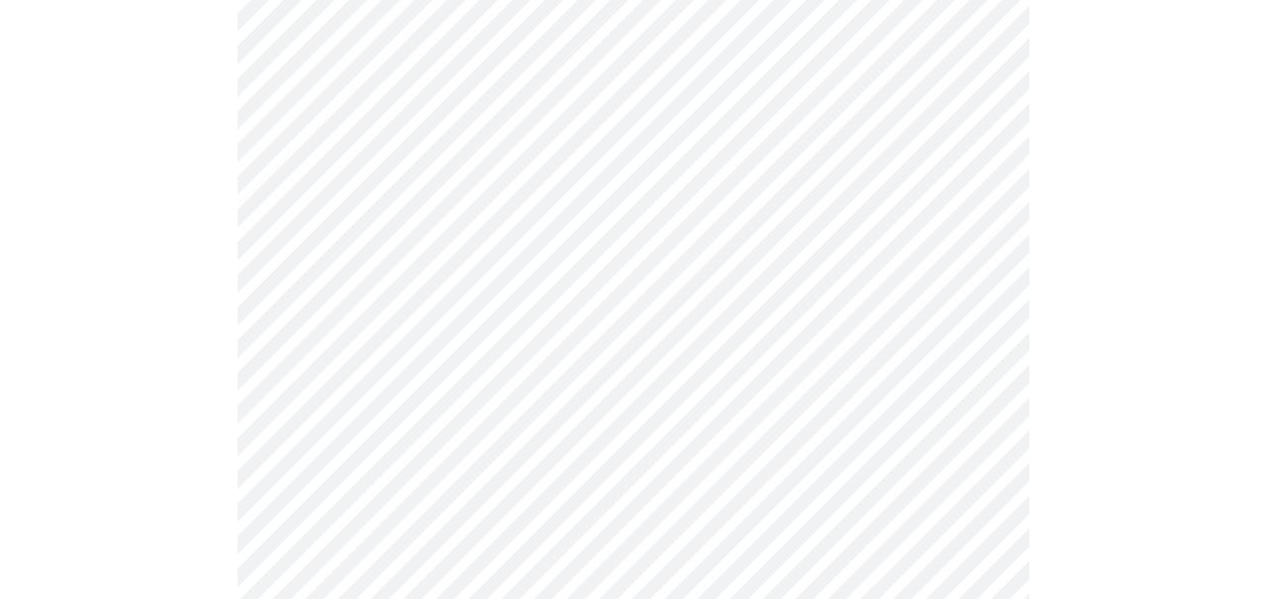
scroll to position [894, 0]
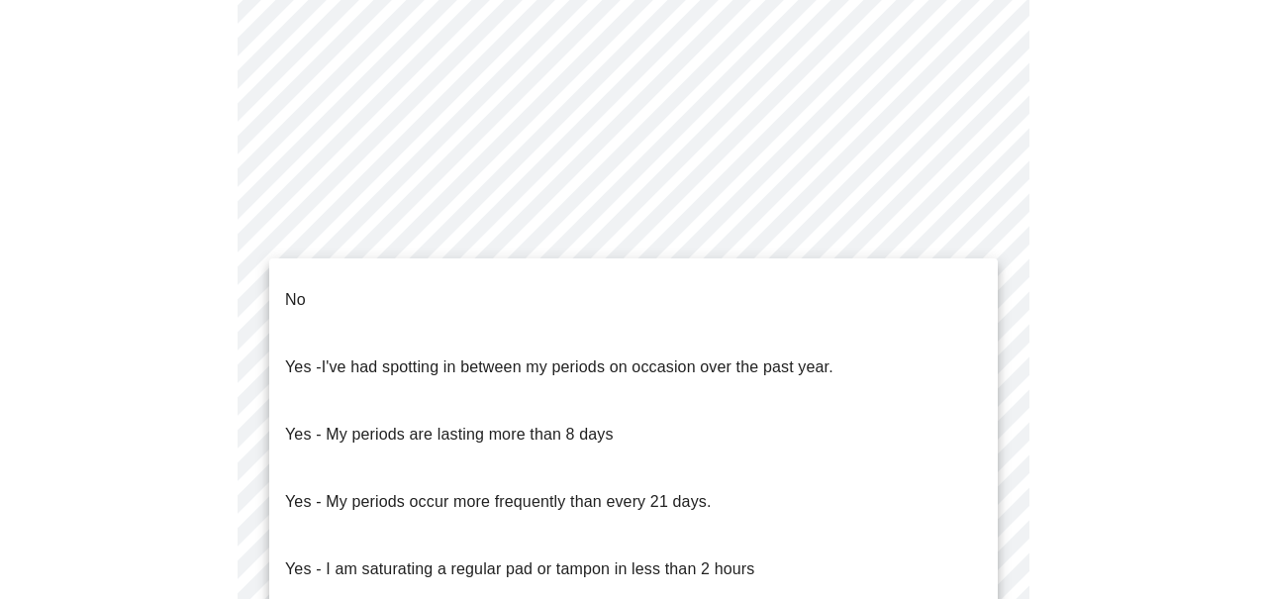
click at [397, 265] on body "MyMenopauseRx Appointments Messaging Labs 1 Uploads Medications Community Refer…" at bounding box center [633, 62] width 1251 height 1896
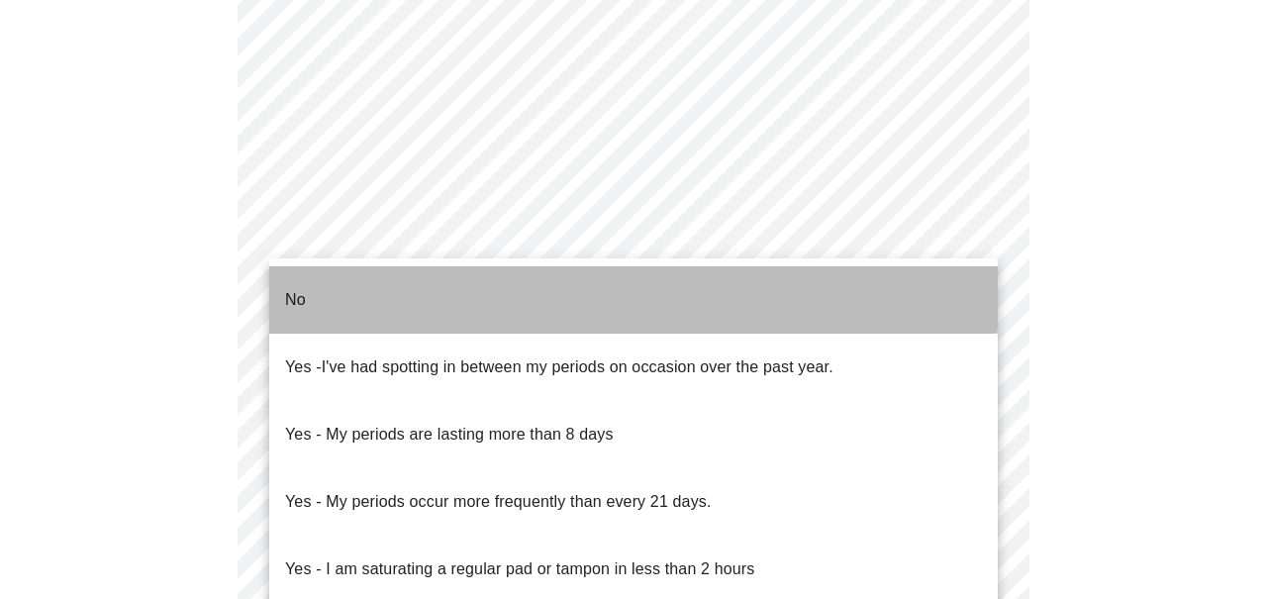
click at [389, 278] on li "No" at bounding box center [633, 299] width 728 height 67
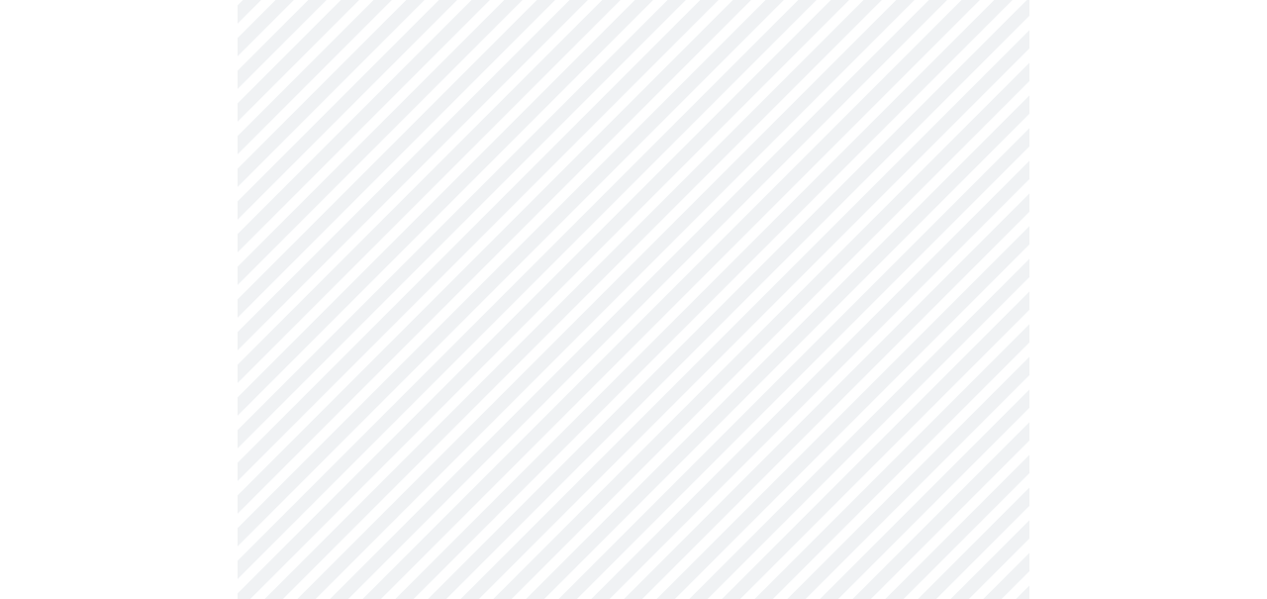
scroll to position [1041, 0]
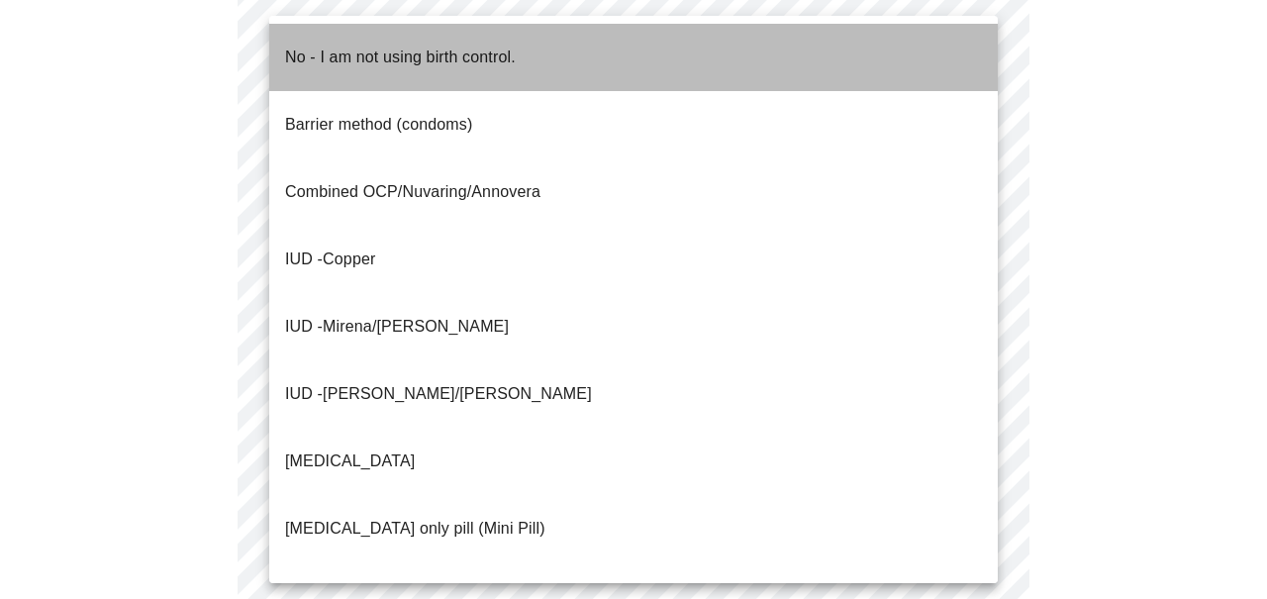
click at [404, 49] on p "No - I am not using birth control." at bounding box center [400, 58] width 231 height 24
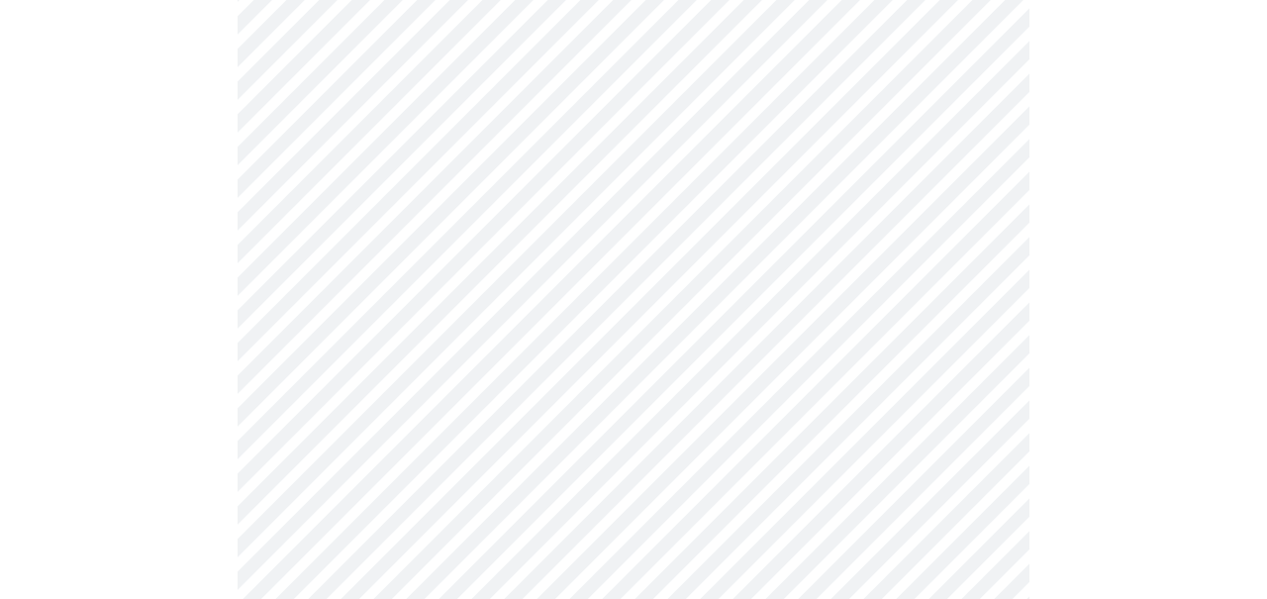
scroll to position [1126, 0]
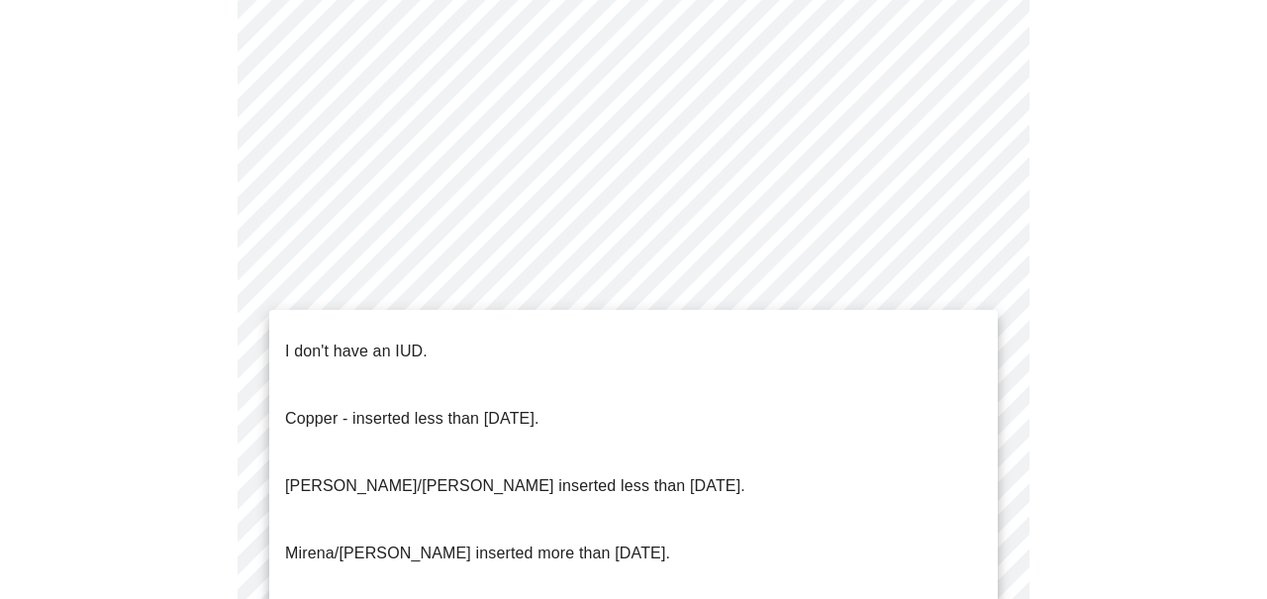
click at [368, 339] on p "I don't have an IUD." at bounding box center [356, 351] width 143 height 24
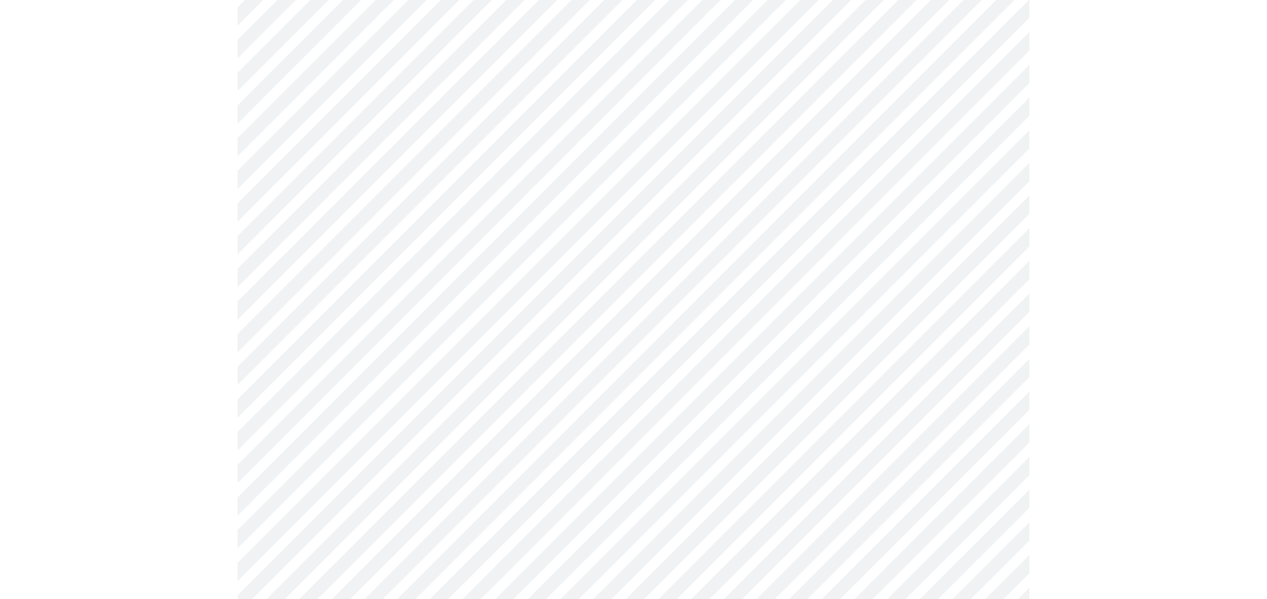
scroll to position [1259, 0]
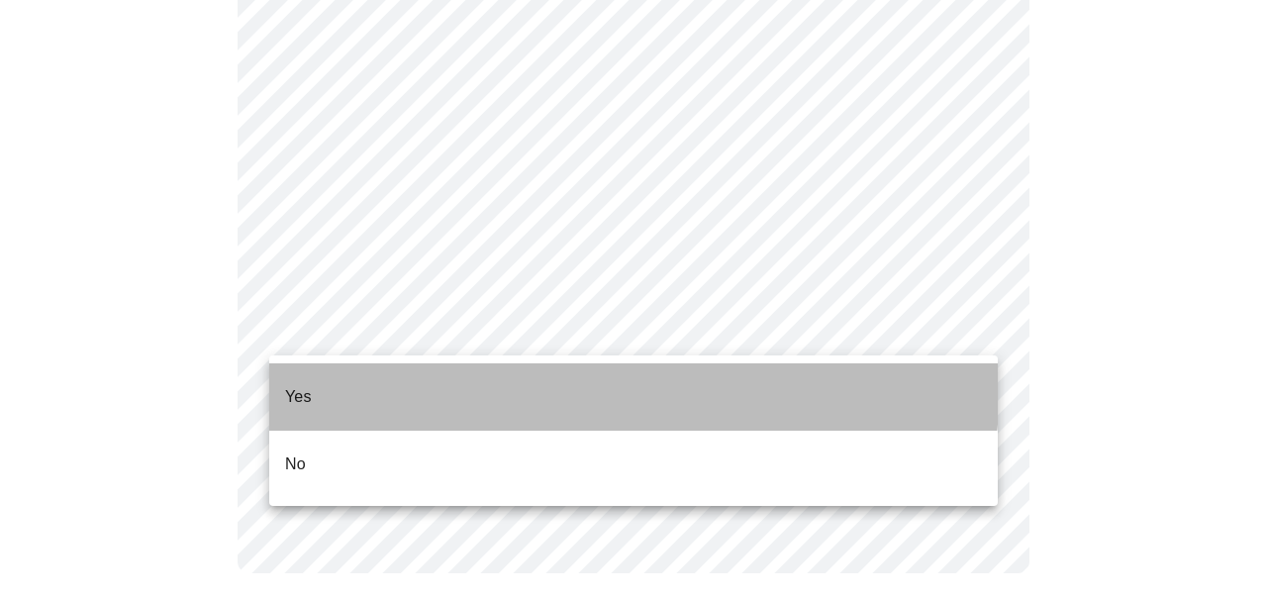
click at [360, 374] on li "Yes" at bounding box center [633, 396] width 728 height 67
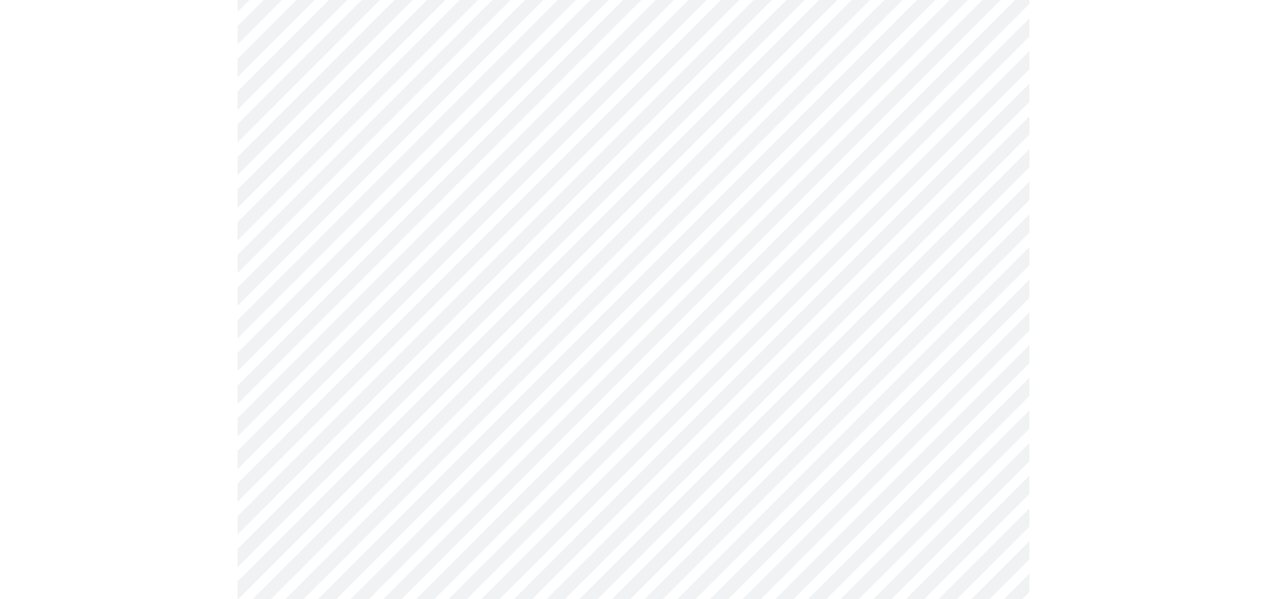
scroll to position [391, 0]
click at [595, 333] on body "MyMenopauseRx Appointments Messaging Labs 1 Uploads Medications Community Refer…" at bounding box center [633, 362] width 1251 height 1490
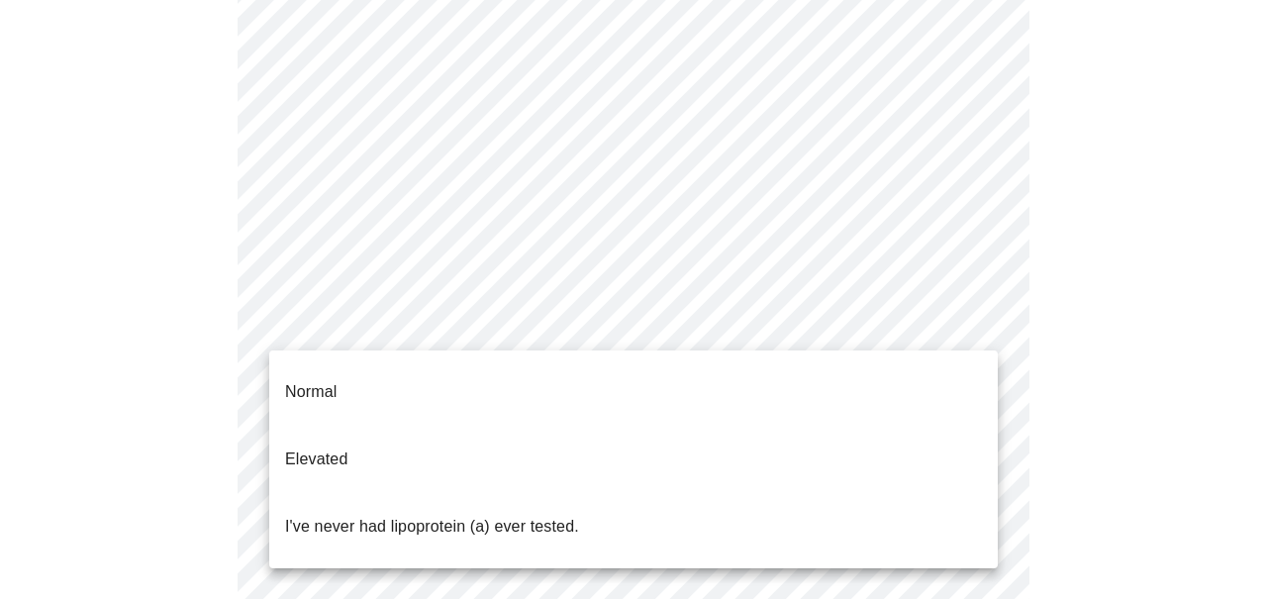
click at [790, 249] on div at bounding box center [633, 299] width 1267 height 599
click at [736, 333] on body "MyMenopauseRx Appointments Messaging Labs 1 Uploads Medications Community Refer…" at bounding box center [633, 362] width 1251 height 1490
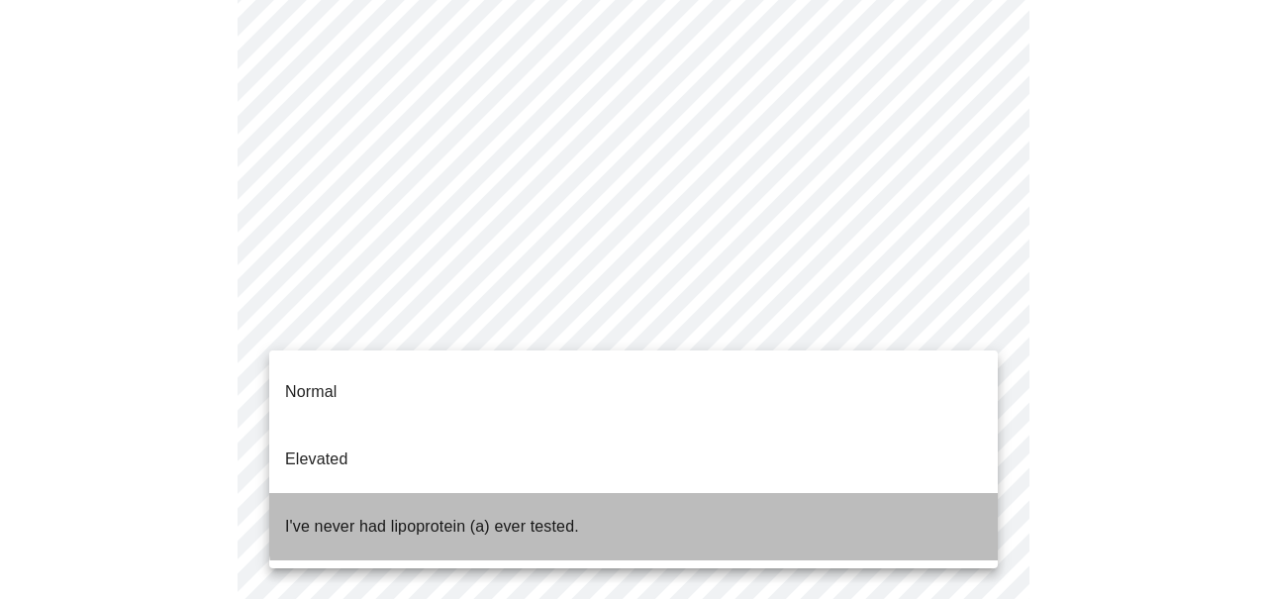
click at [692, 493] on li "I've never had lipoprotein (a) ever tested." at bounding box center [633, 526] width 728 height 67
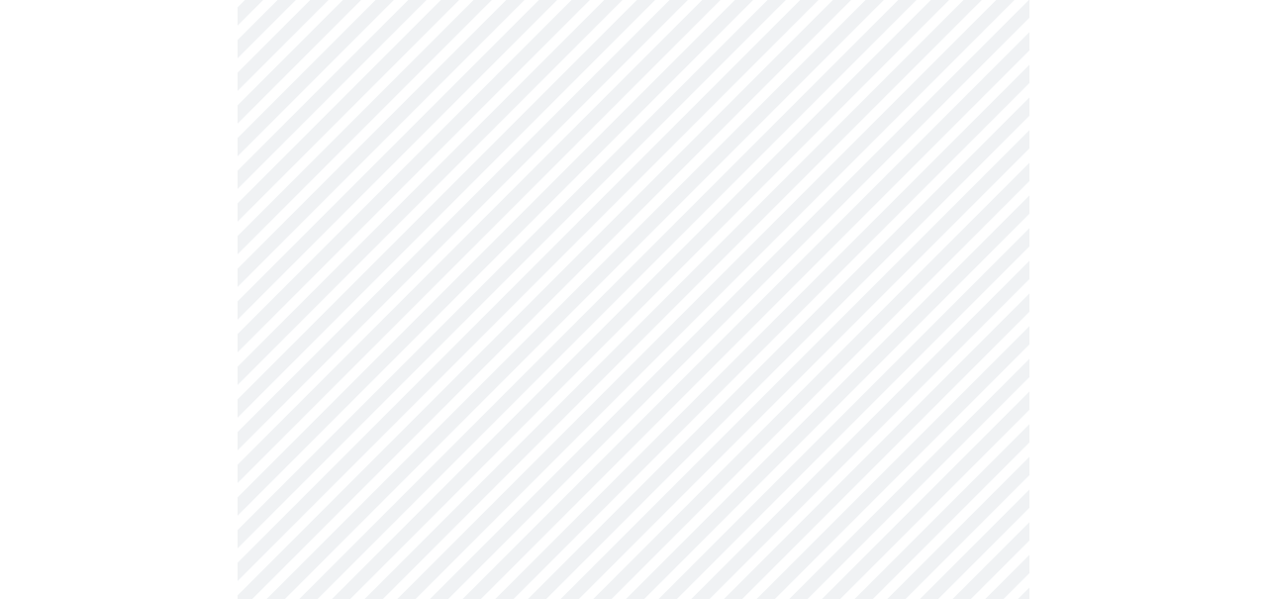
scroll to position [5248, 0]
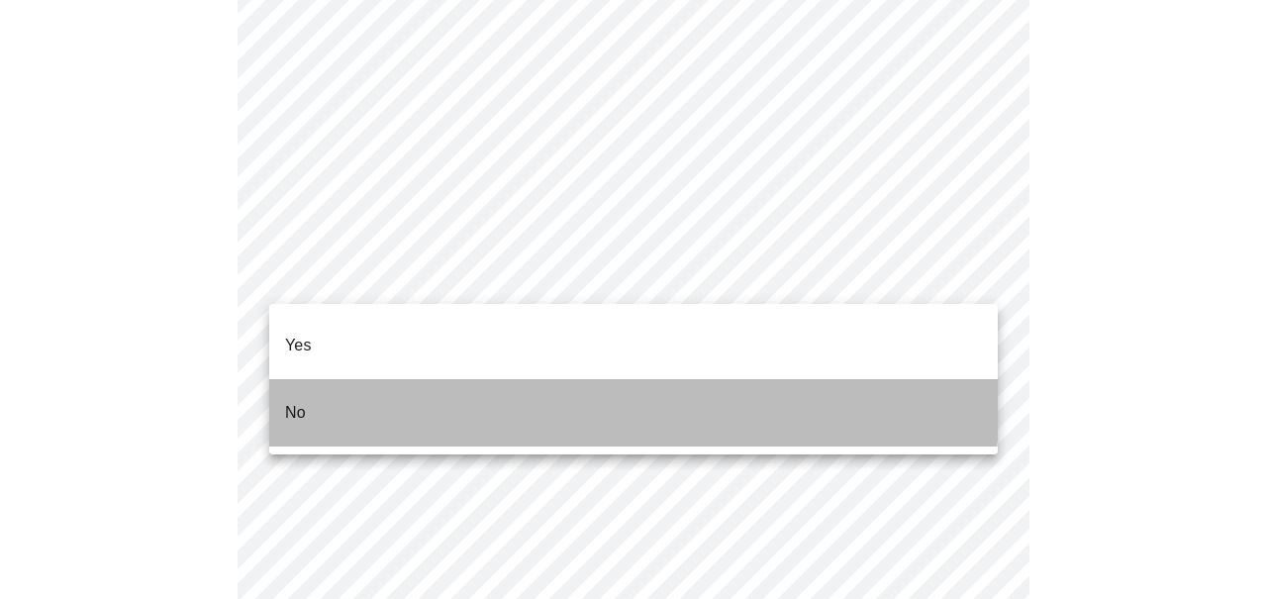
click at [340, 379] on li "No" at bounding box center [633, 412] width 728 height 67
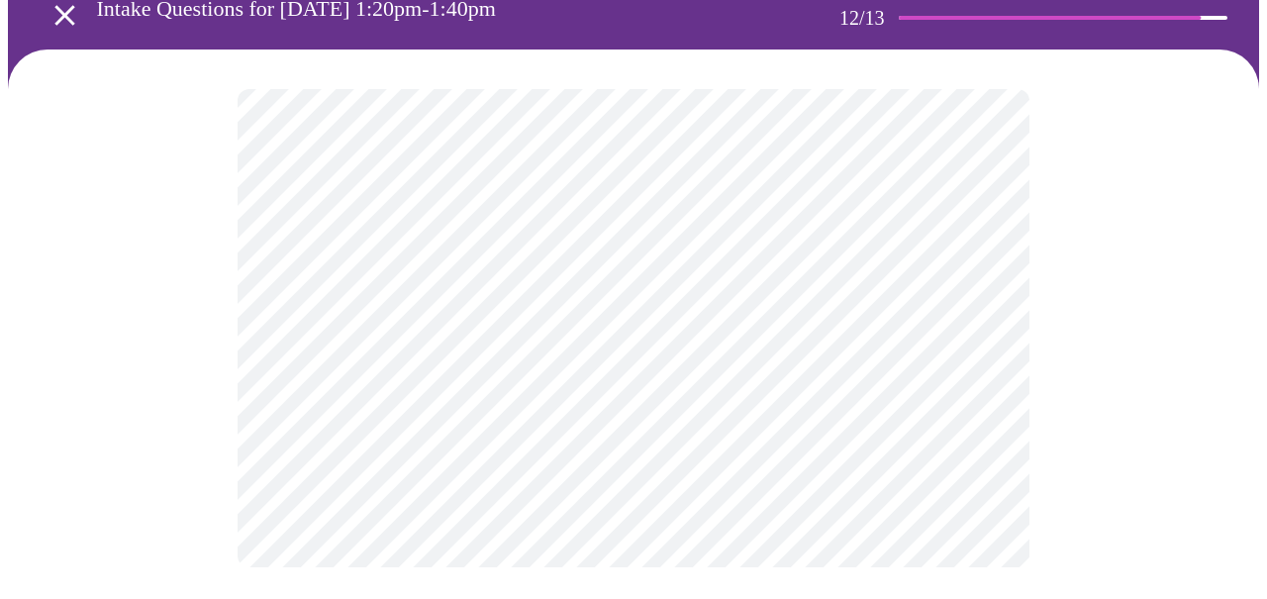
scroll to position [0, 0]
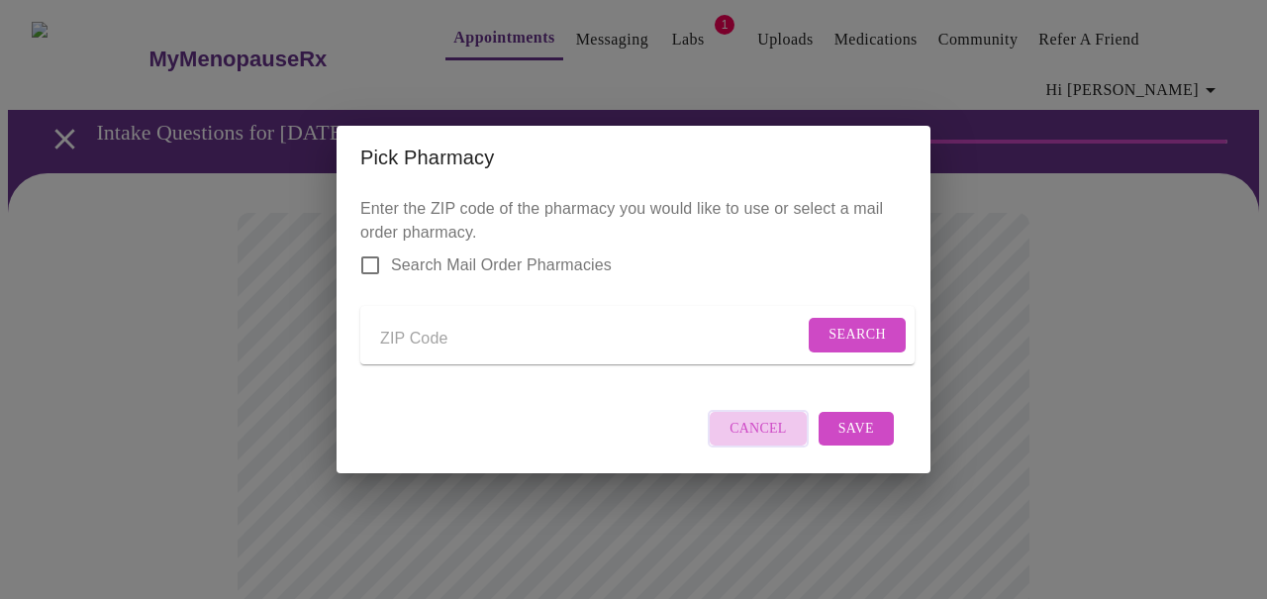
click at [769, 441] on span "Cancel" at bounding box center [757, 429] width 57 height 25
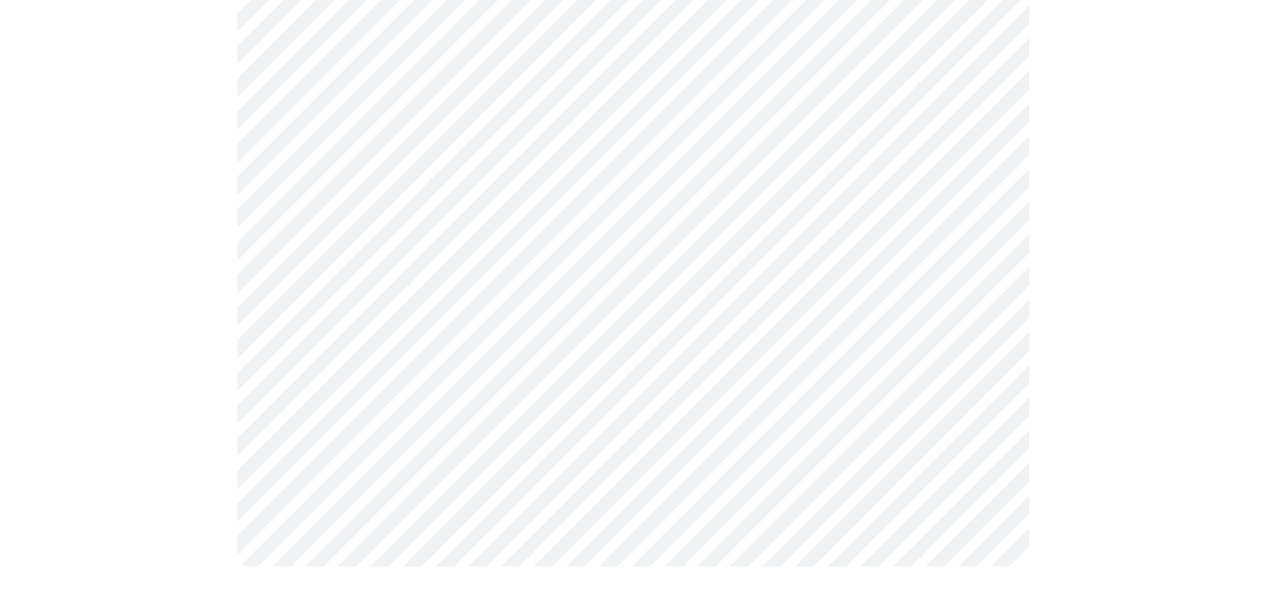
scroll to position [1244, 0]
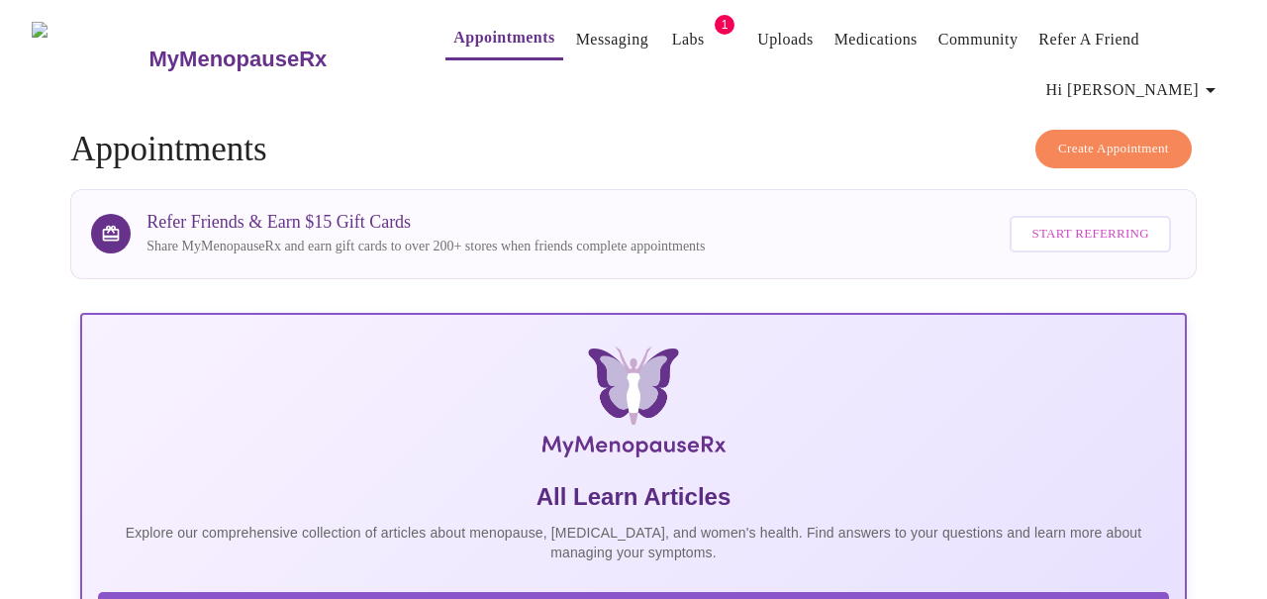
click at [672, 28] on link "Labs" at bounding box center [688, 40] width 33 height 28
